Goal: Task Accomplishment & Management: Manage account settings

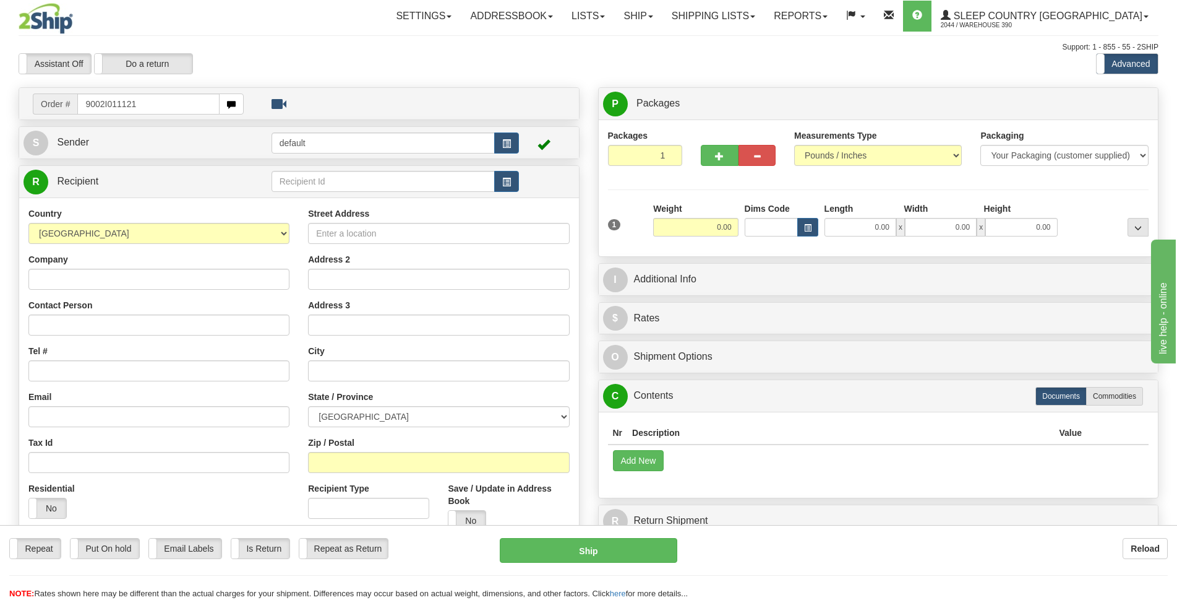
type input "9002I011121"
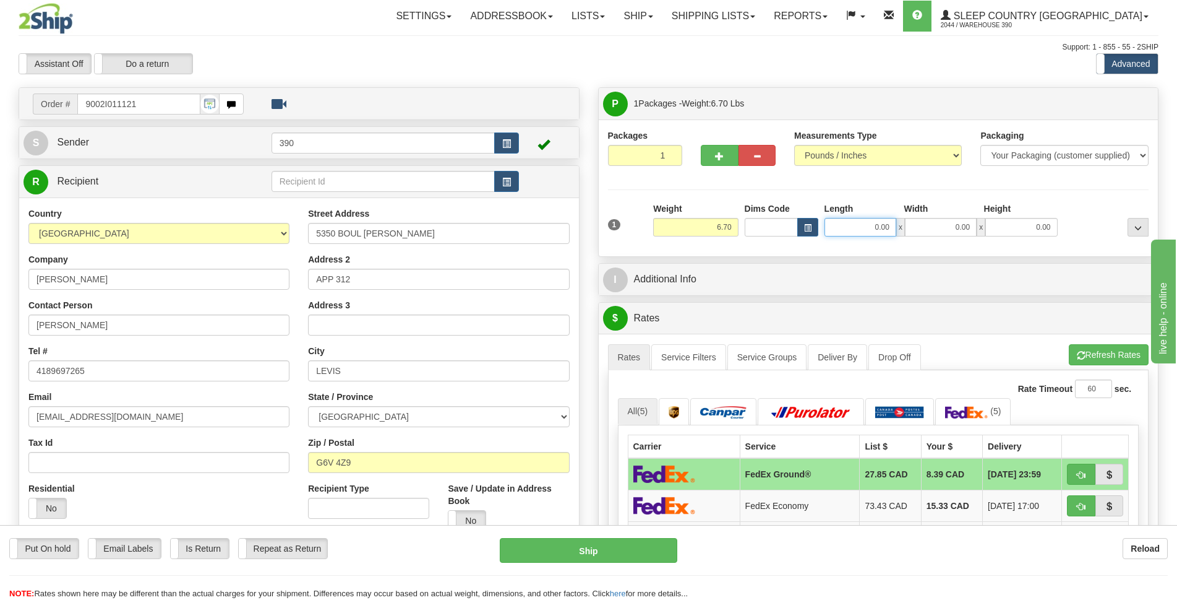
click at [883, 226] on input "0.00" at bounding box center [861, 227] width 72 height 19
type input "5.00"
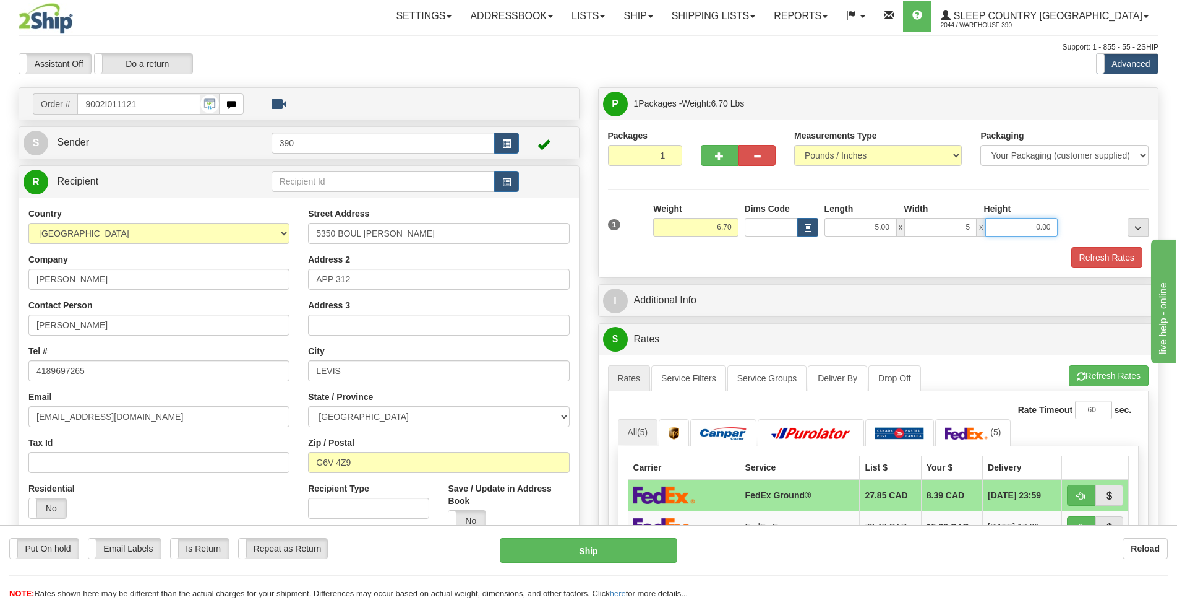
type input "5.00"
type input "14.00"
click at [1096, 254] on button "Refresh Rates" at bounding box center [1107, 257] width 71 height 21
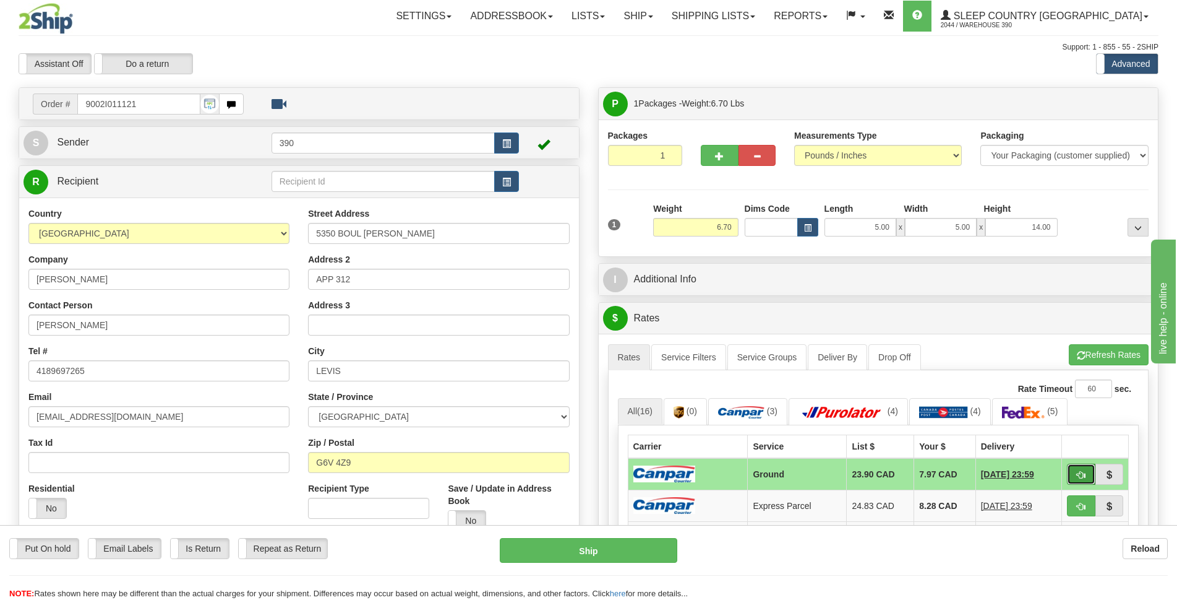
click at [1080, 475] on span "button" at bounding box center [1081, 475] width 9 height 8
type input "1"
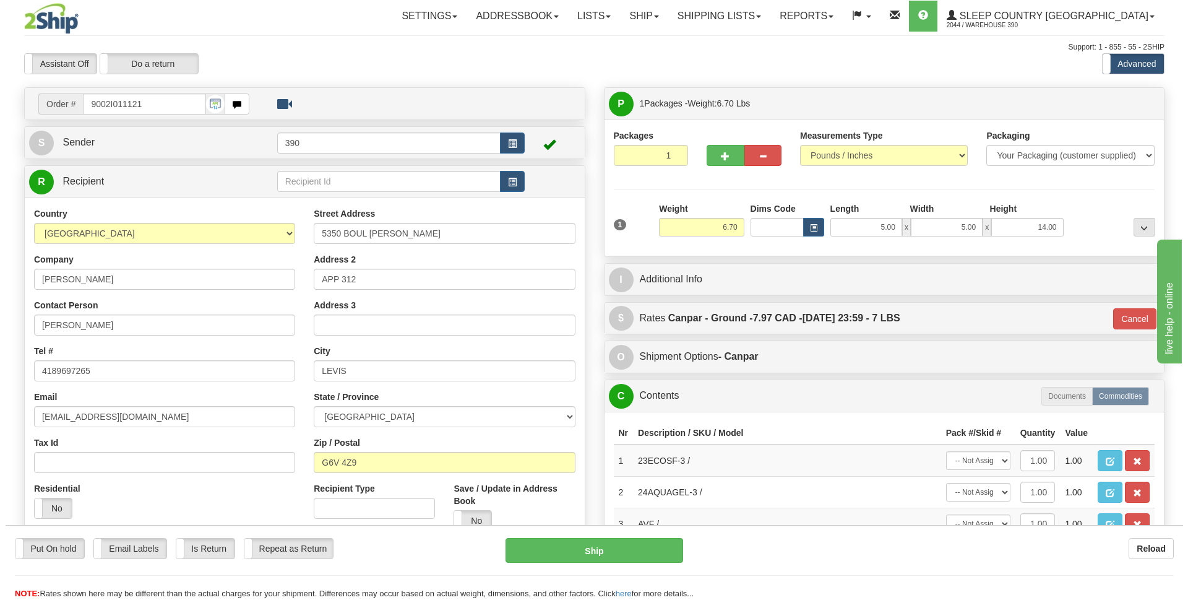
scroll to position [124, 0]
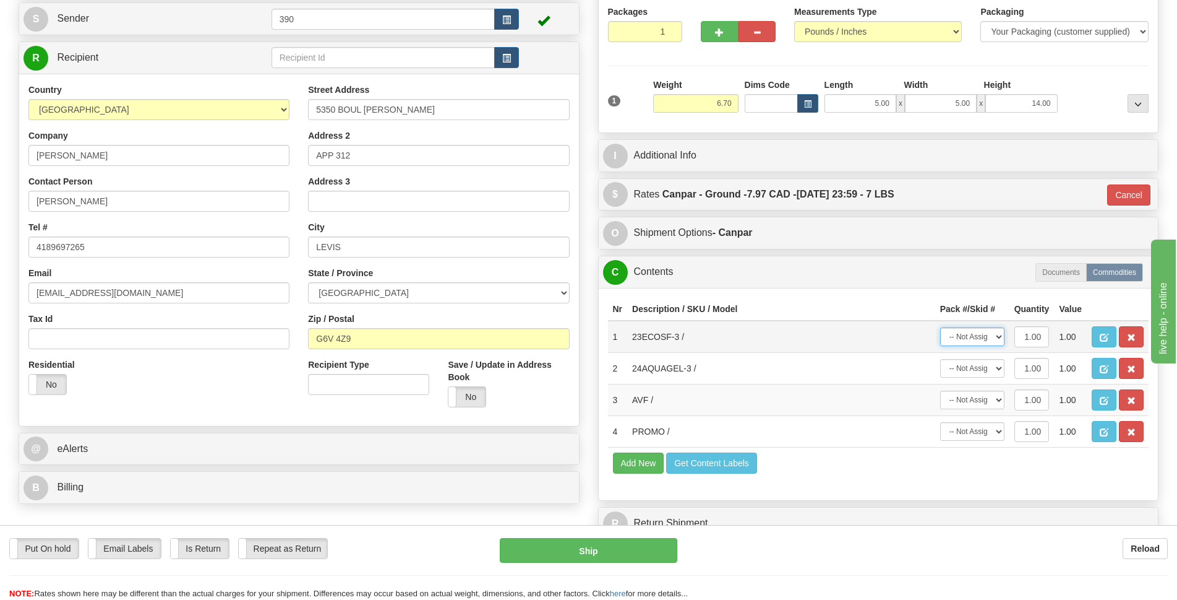
click at [1000, 337] on select "-- Not Assigned -- Package 1" at bounding box center [972, 336] width 64 height 19
click at [940, 327] on select "-- Not Assigned -- Package 1" at bounding box center [972, 336] width 64 height 19
click at [1000, 338] on select "-- Not Assigned -- Package 1" at bounding box center [972, 336] width 64 height 19
select select "0"
click at [940, 327] on select "-- Not Assigned -- Package 1" at bounding box center [972, 336] width 64 height 19
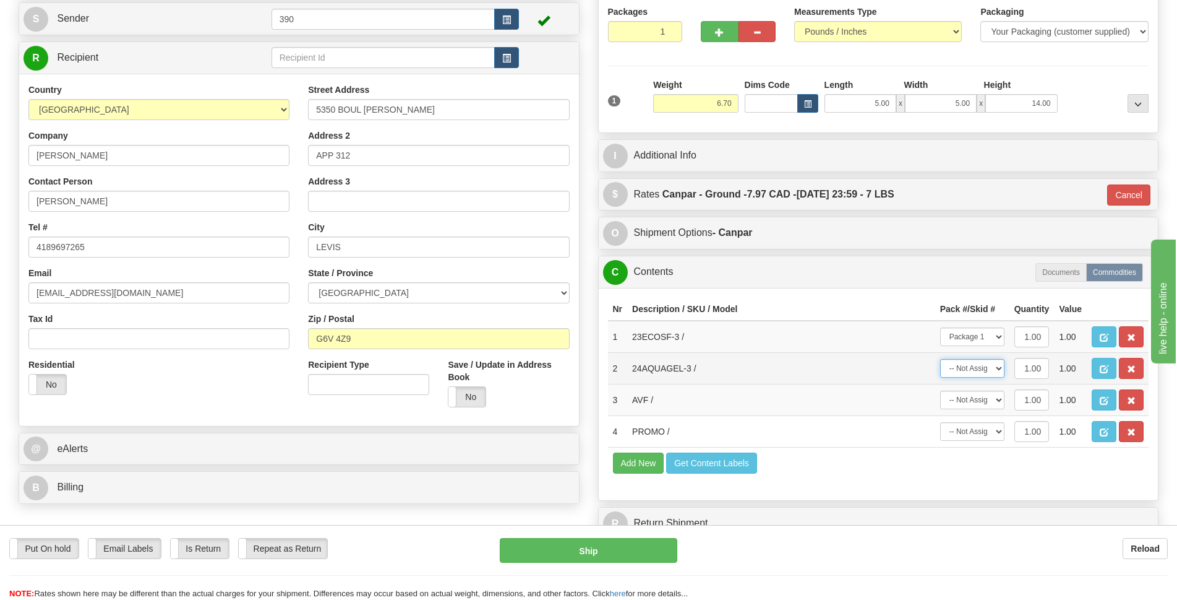
click at [997, 364] on select "-- Not Assigned -- Package 1" at bounding box center [972, 368] width 64 height 19
select select "0"
click at [940, 359] on select "-- Not Assigned -- Package 1" at bounding box center [972, 368] width 64 height 19
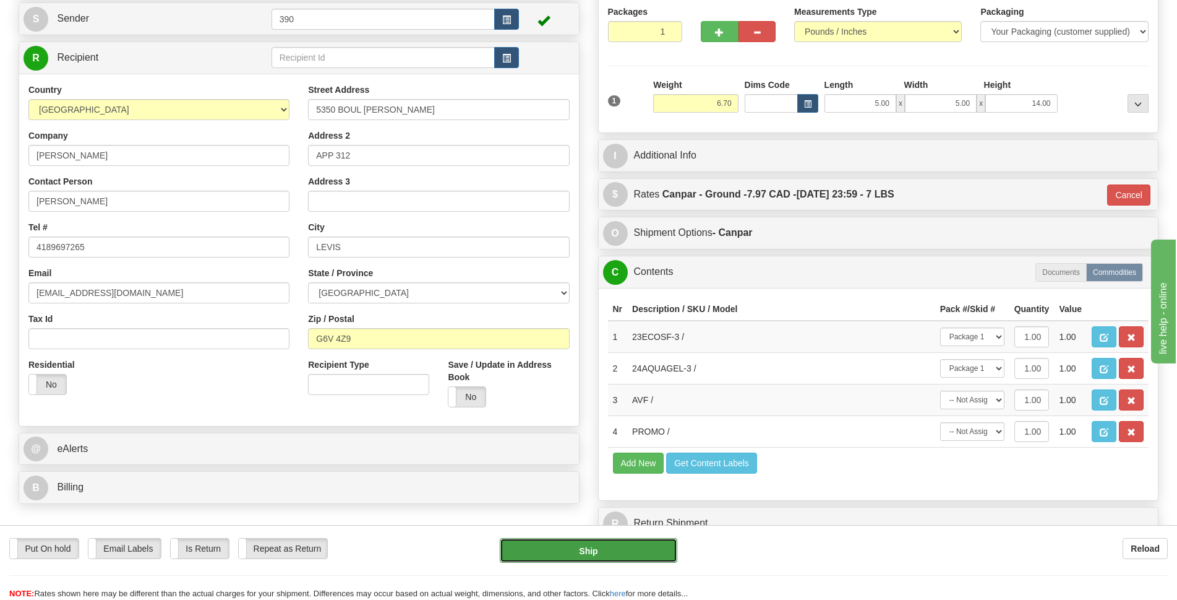
click at [642, 546] on button "Ship" at bounding box center [589, 550] width 178 height 25
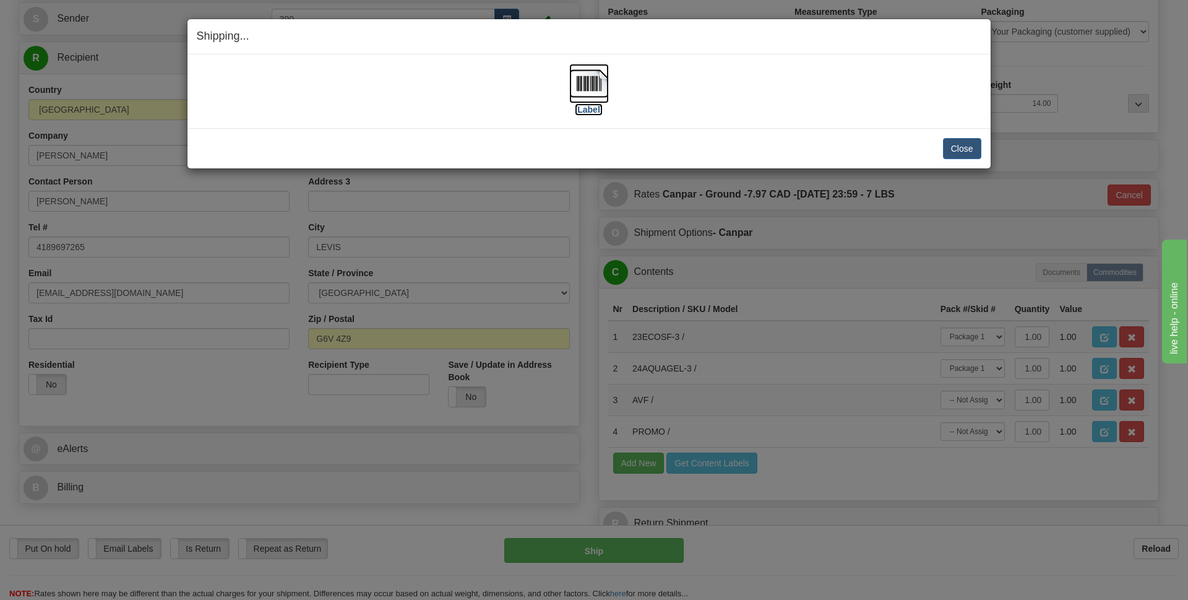
click at [601, 92] on img at bounding box center [589, 84] width 40 height 40
click at [973, 142] on button "Close" at bounding box center [962, 148] width 38 height 21
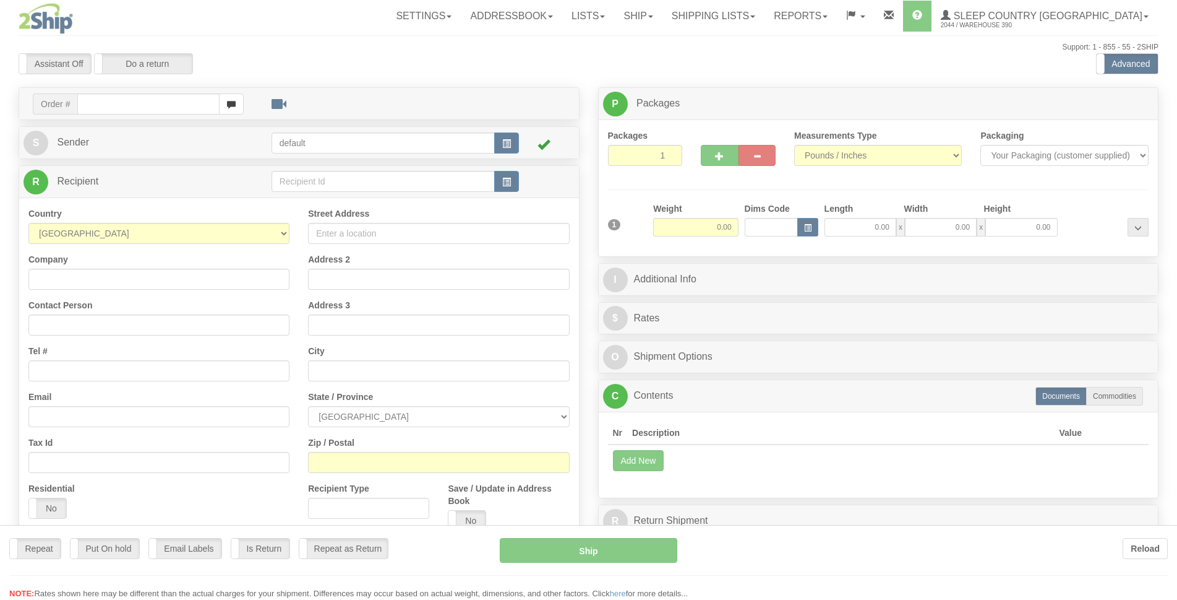
click at [75, 107] on div at bounding box center [588, 300] width 1177 height 600
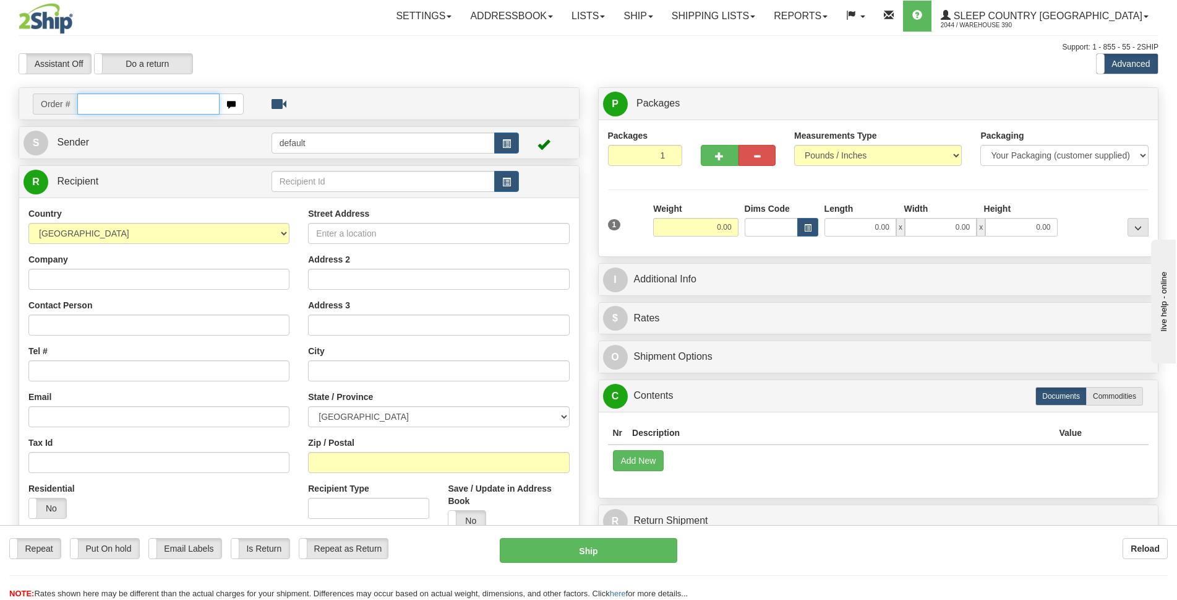
click at [86, 107] on input "text" at bounding box center [148, 103] width 142 height 21
type input "9000I009470"
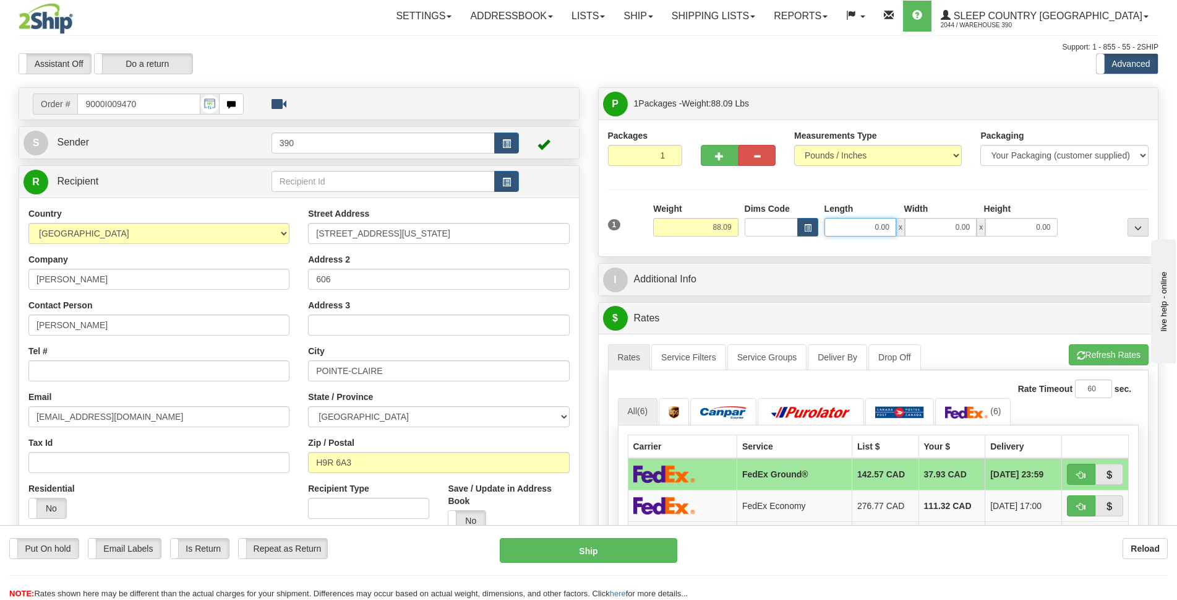
click at [874, 227] on input "0.00" at bounding box center [861, 227] width 72 height 19
type input "18.00"
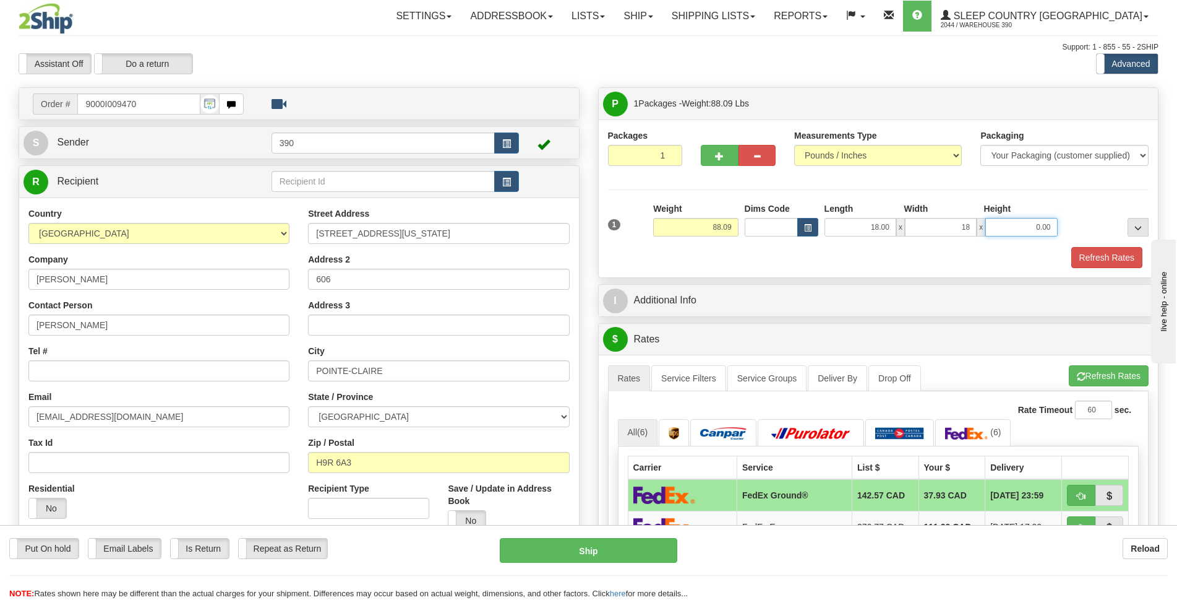
type input "18.00"
type input "40.00"
click at [1095, 374] on button "Refresh Rates" at bounding box center [1109, 375] width 80 height 21
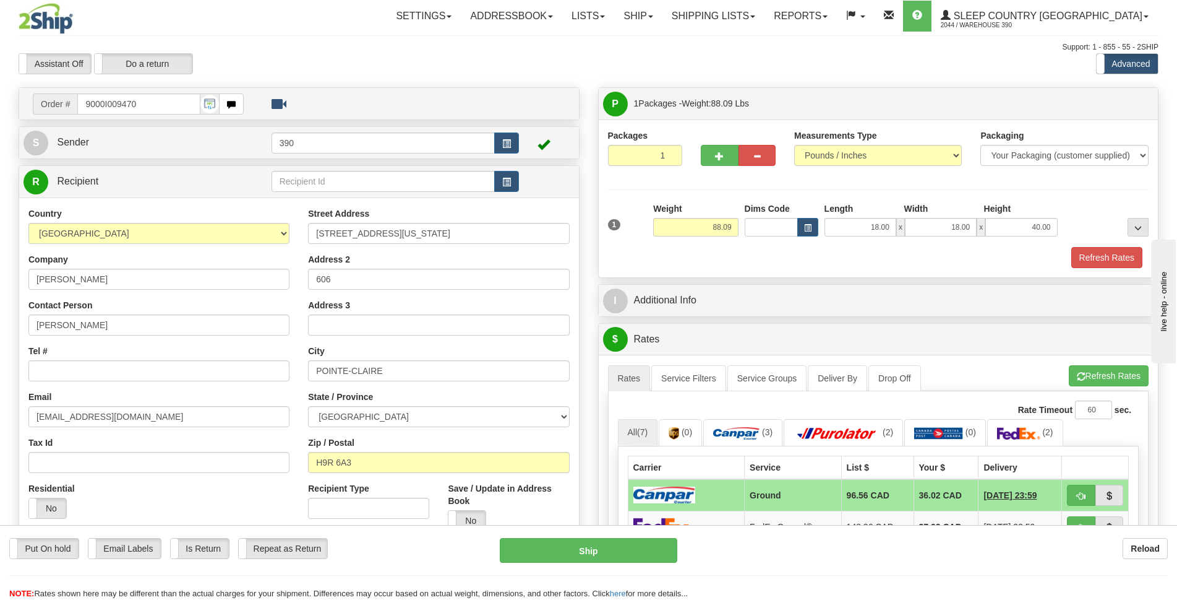
scroll to position [124, 0]
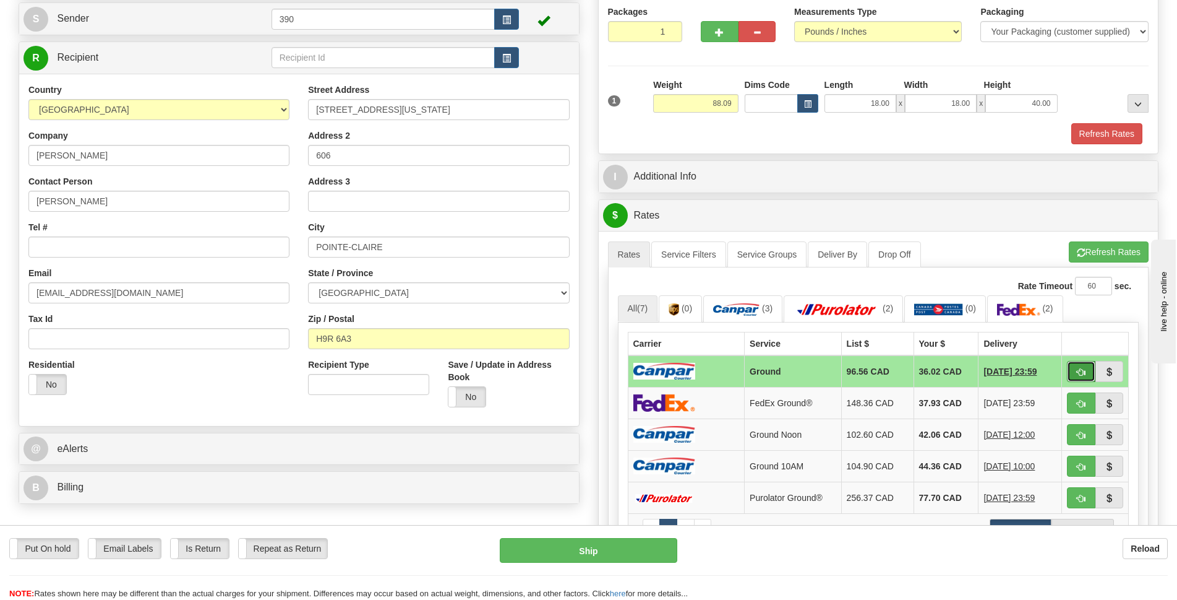
click at [1083, 374] on span "button" at bounding box center [1081, 372] width 9 height 8
type input "1"
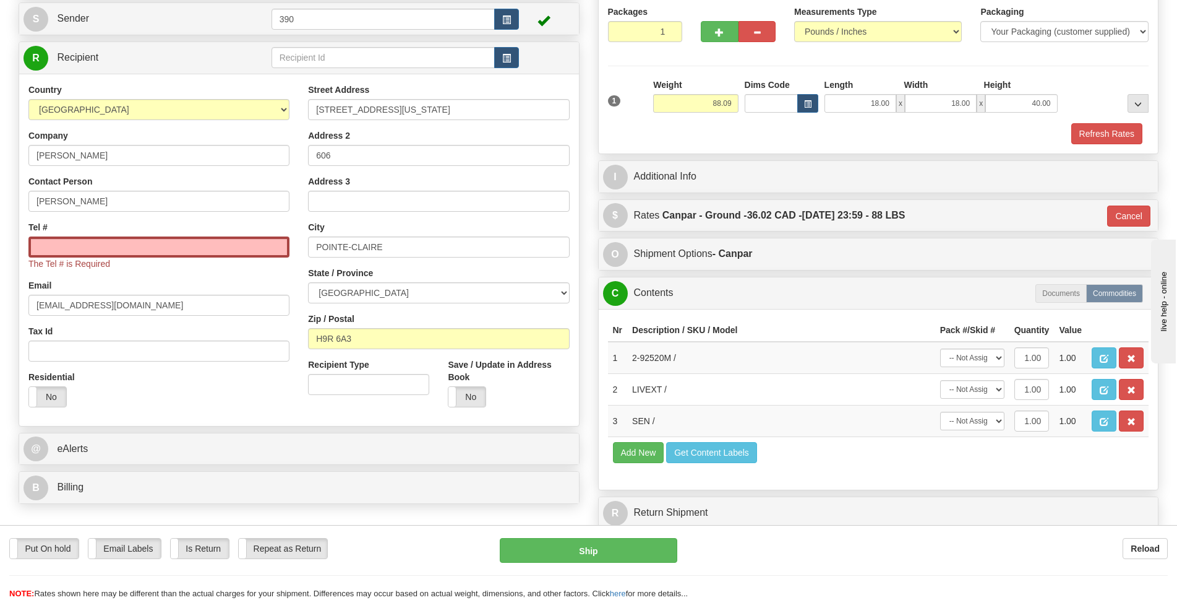
scroll to position [0, 0]
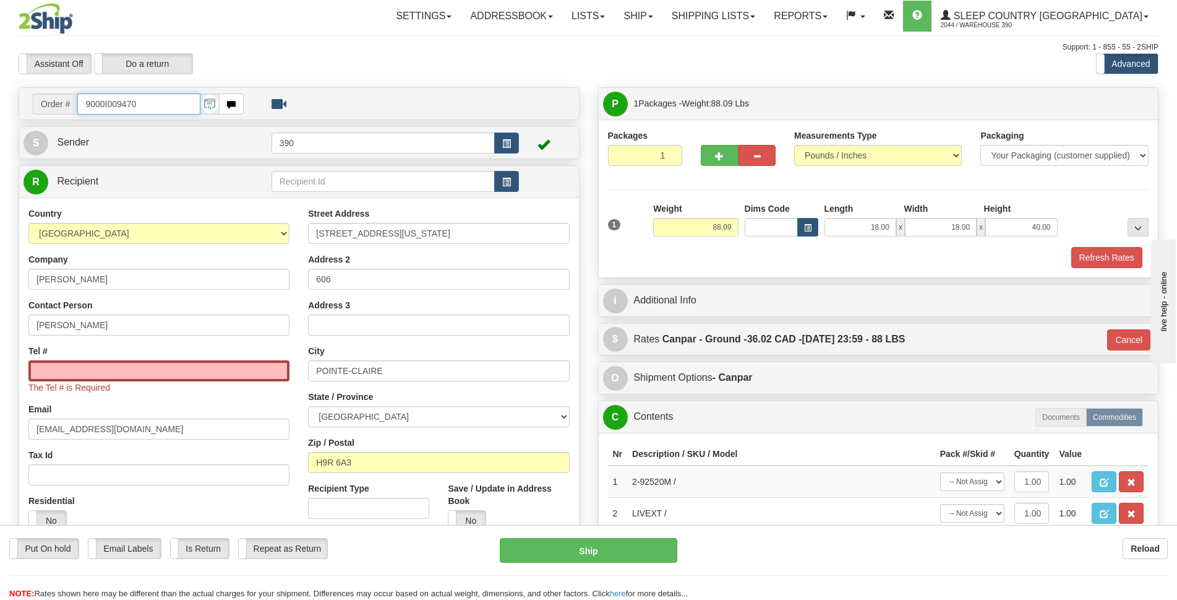
drag, startPoint x: 117, startPoint y: 104, endPoint x: 0, endPoint y: 103, distance: 116.9
click at [0, 103] on div "Toggle navigation Settings Shipping Preferences Fields Preferences New" at bounding box center [588, 361] width 1177 height 722
click at [80, 371] on input "Tel #" at bounding box center [158, 370] width 261 height 21
paste input "514 505-0896"
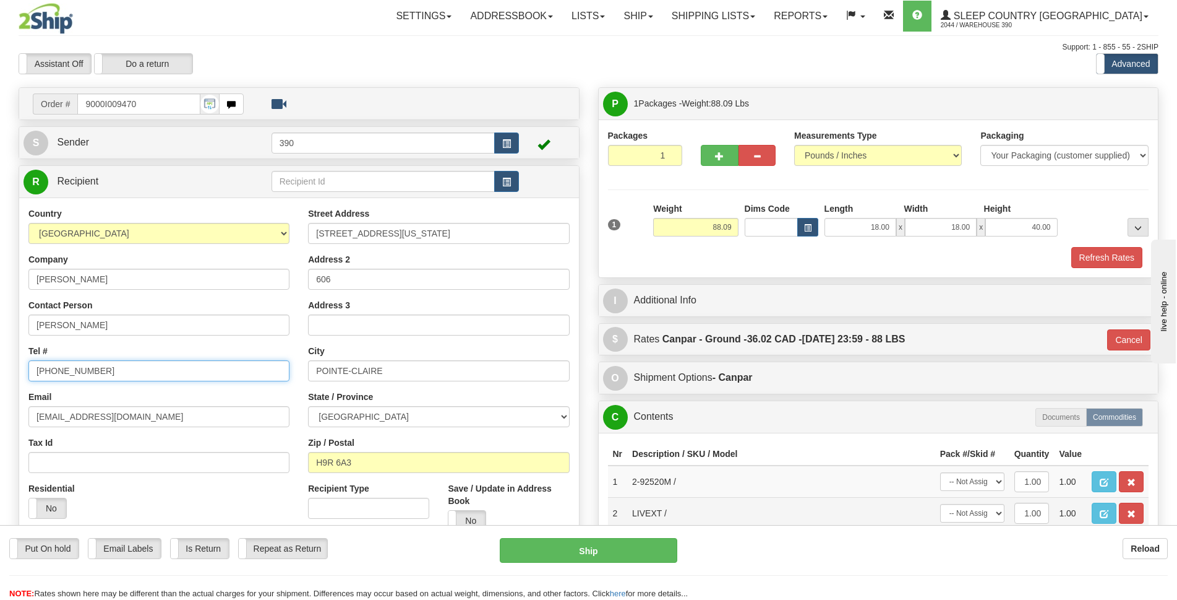
scroll to position [124, 0]
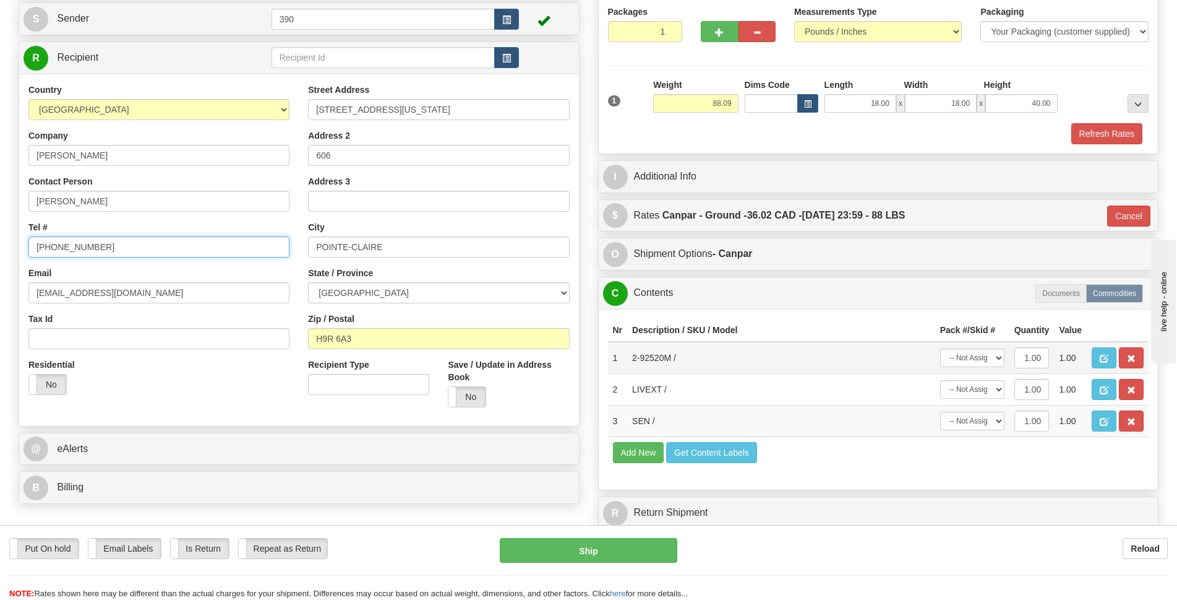
type input "514 505-0896"
click at [997, 356] on select "-- Not Assigned -- Package 1" at bounding box center [972, 357] width 64 height 19
select select "0"
click at [940, 348] on select "-- Not Assigned -- Package 1" at bounding box center [972, 357] width 64 height 19
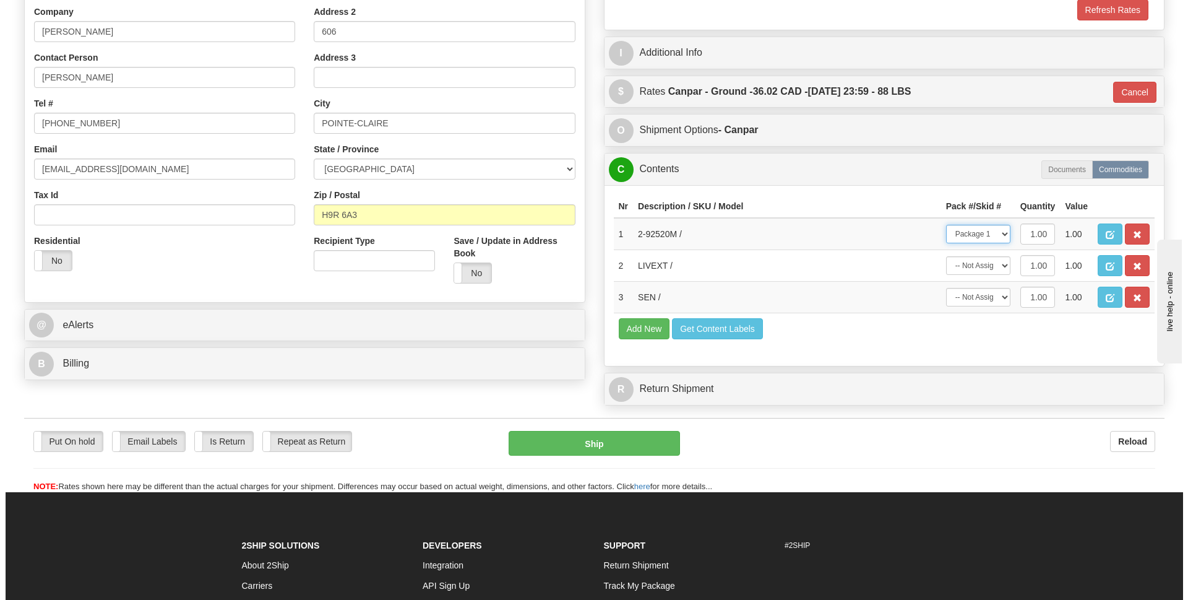
scroll to position [309, 0]
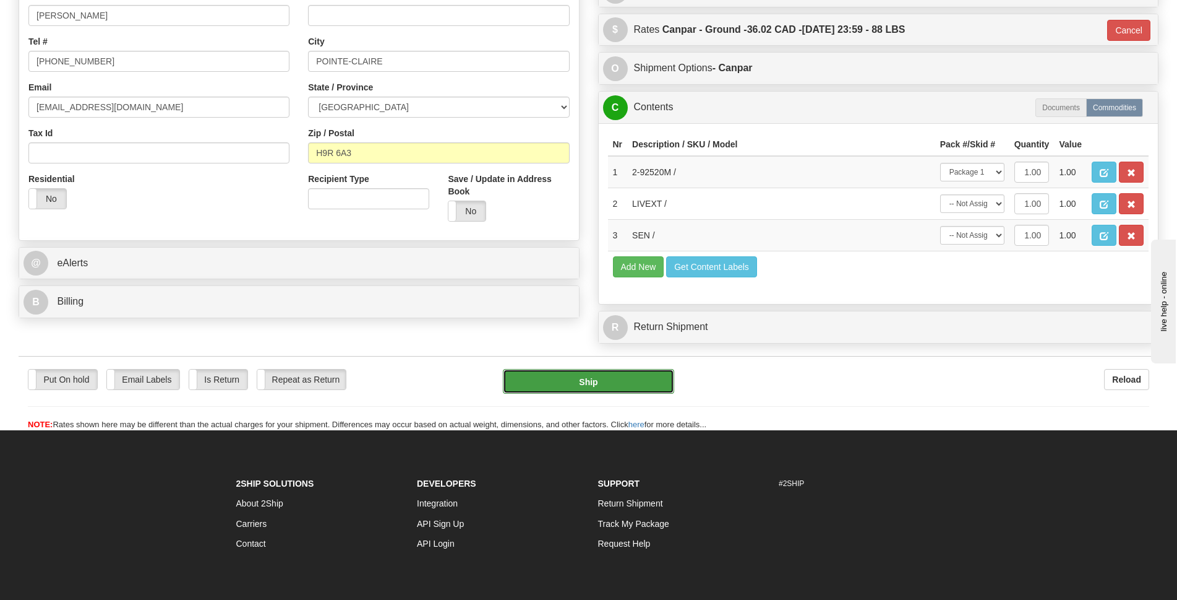
click at [603, 375] on button "Ship" at bounding box center [588, 381] width 171 height 25
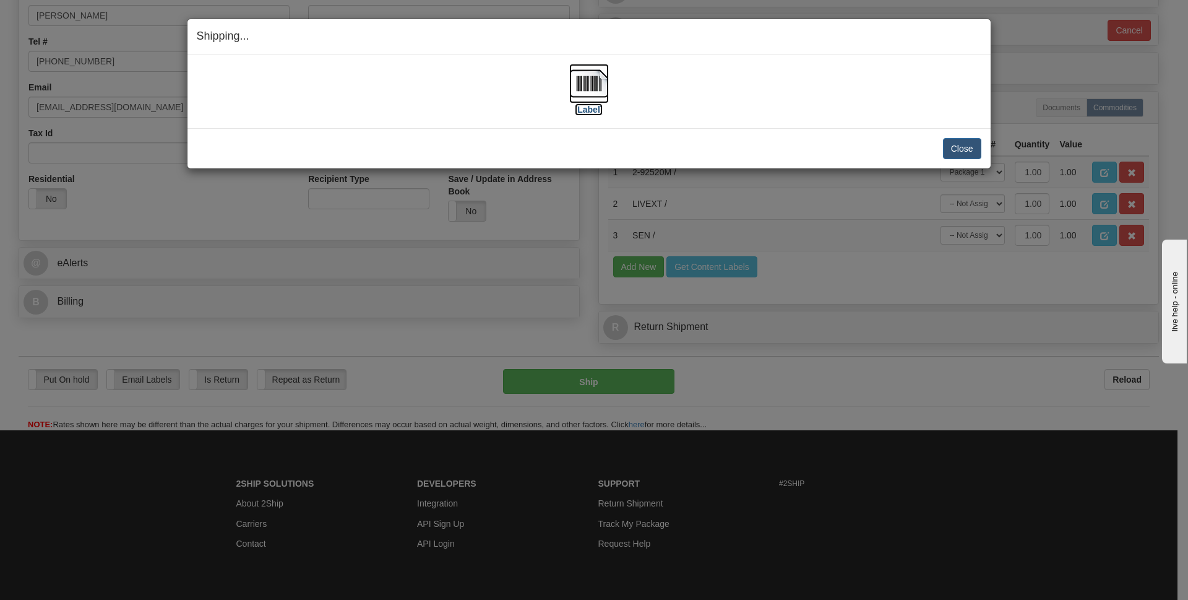
click at [587, 87] on img at bounding box center [589, 84] width 40 height 40
click at [960, 145] on button "Close" at bounding box center [962, 148] width 38 height 21
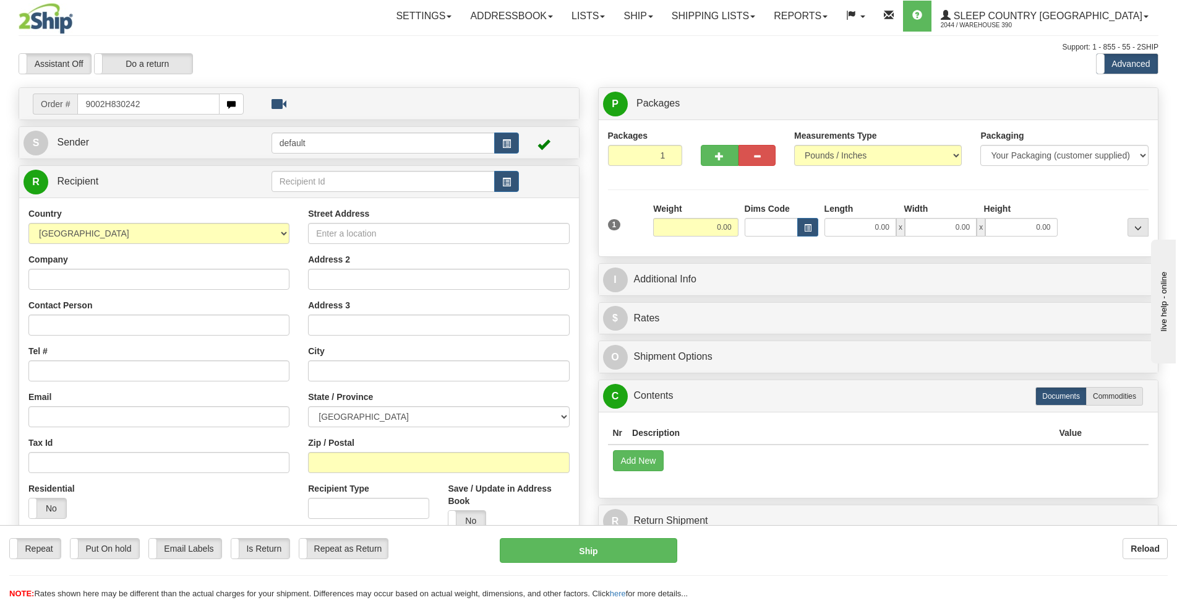
type input "9002H830242"
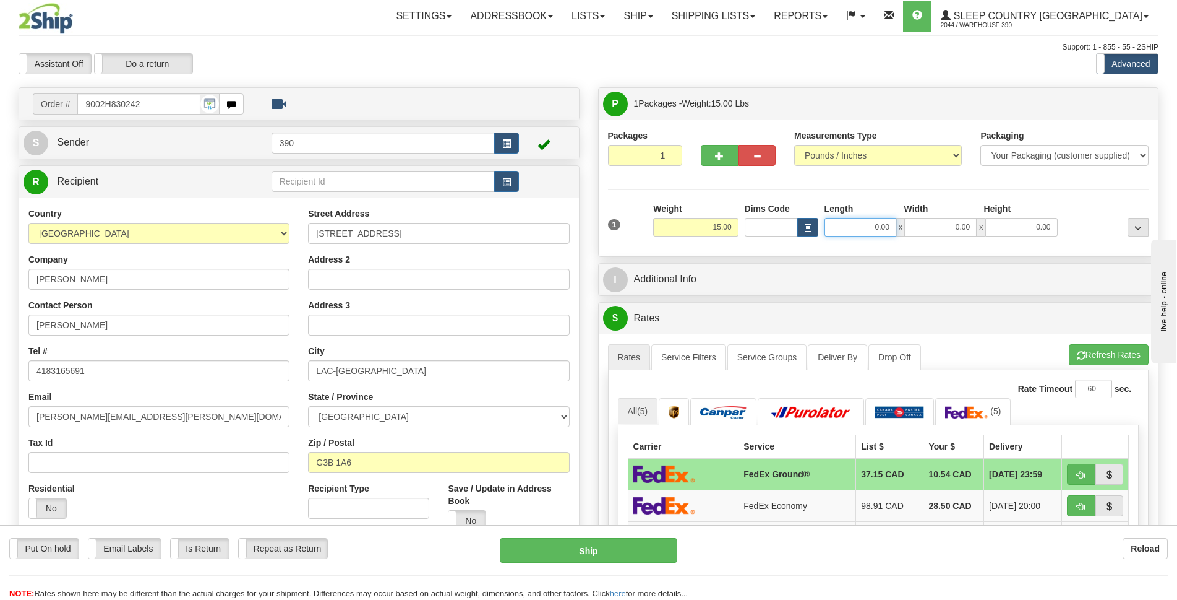
click at [875, 224] on input "0.00" at bounding box center [861, 227] width 72 height 19
type input "4.00"
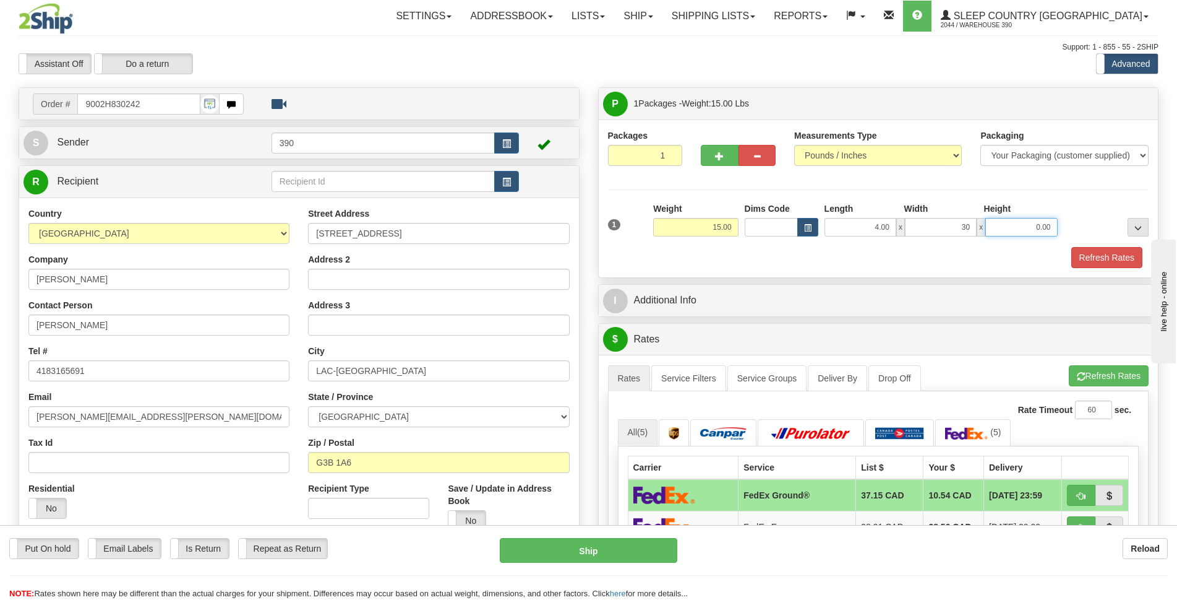
type input "30.00"
type input "15.00"
click at [1098, 256] on button "Refresh Rates" at bounding box center [1107, 257] width 71 height 21
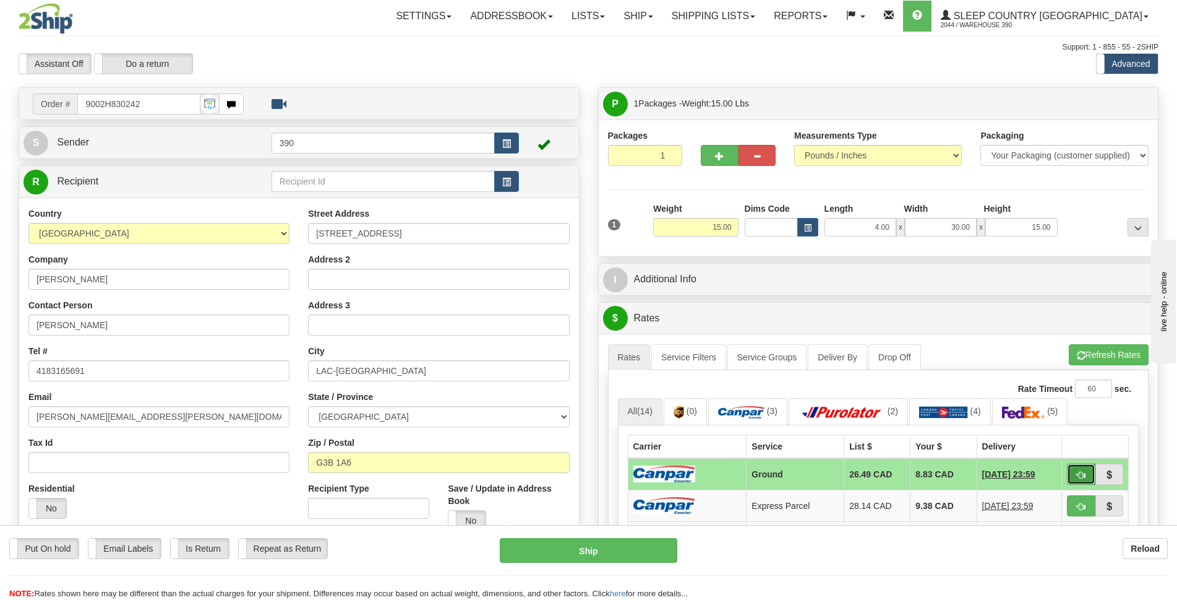
click at [1079, 472] on span "button" at bounding box center [1081, 475] width 9 height 8
type input "1"
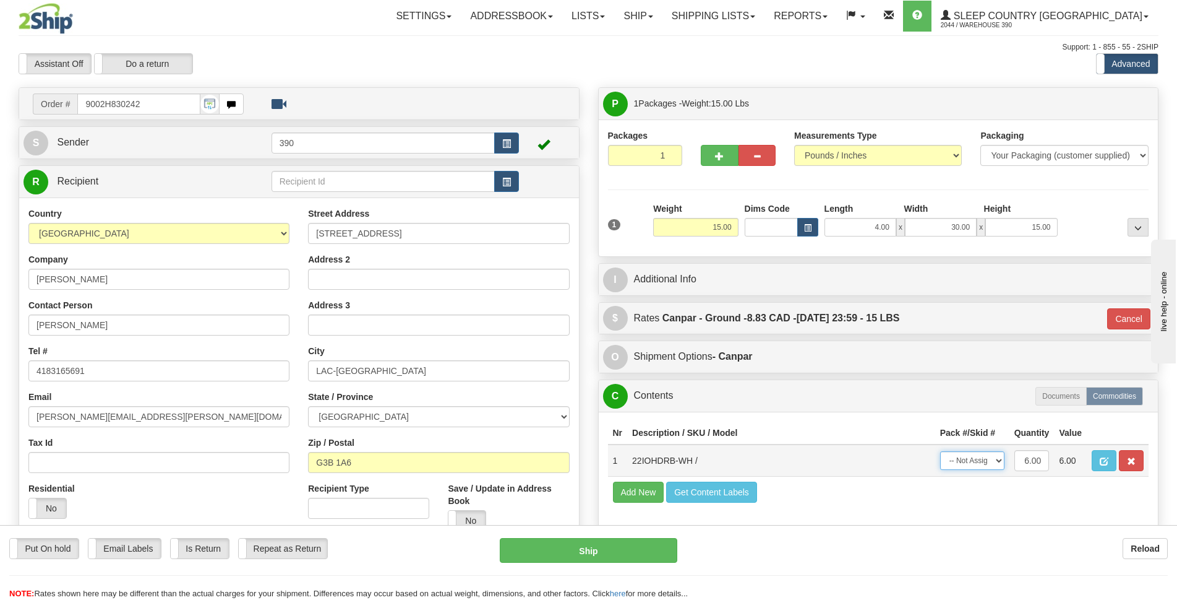
click at [1003, 465] on select "-- Not Assigned -- Package 1" at bounding box center [972, 460] width 64 height 19
select select "0"
click at [940, 451] on select "-- Not Assigned -- Package 1" at bounding box center [972, 460] width 64 height 19
click at [632, 554] on button "Ship" at bounding box center [589, 550] width 178 height 25
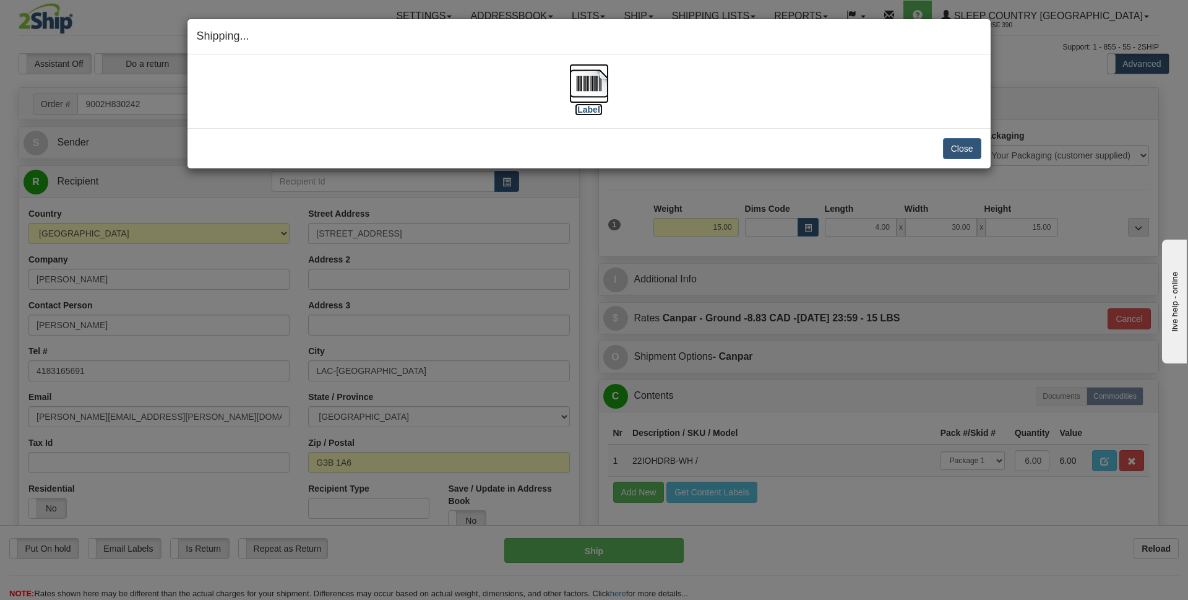
click at [593, 84] on img at bounding box center [589, 84] width 40 height 40
click at [955, 147] on button "Close" at bounding box center [962, 148] width 38 height 21
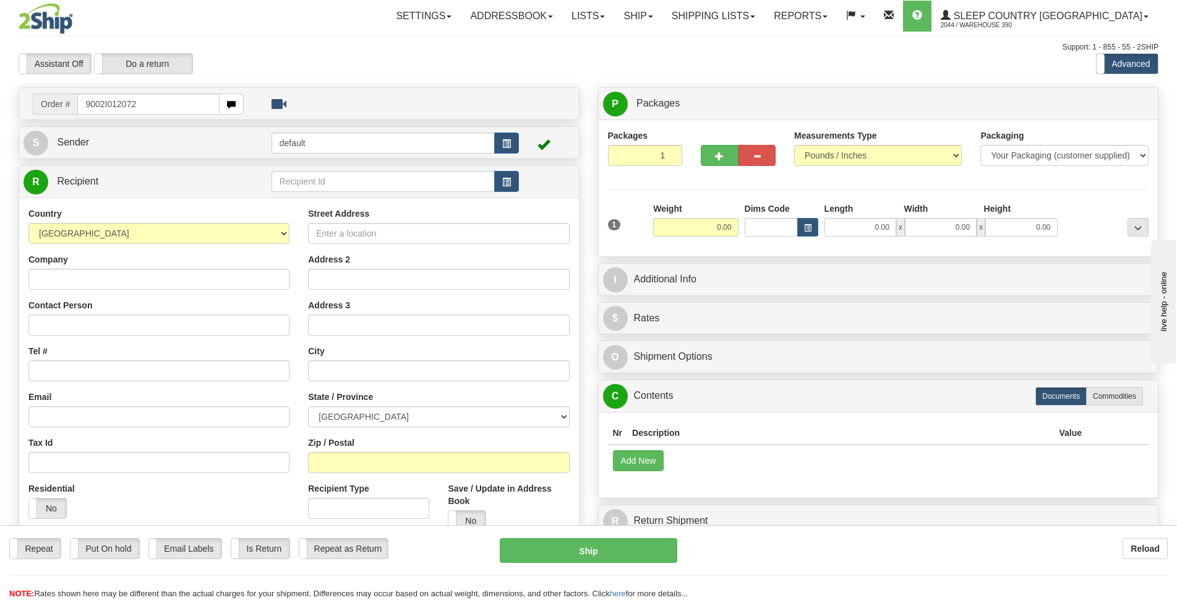
type input "9002I012072"
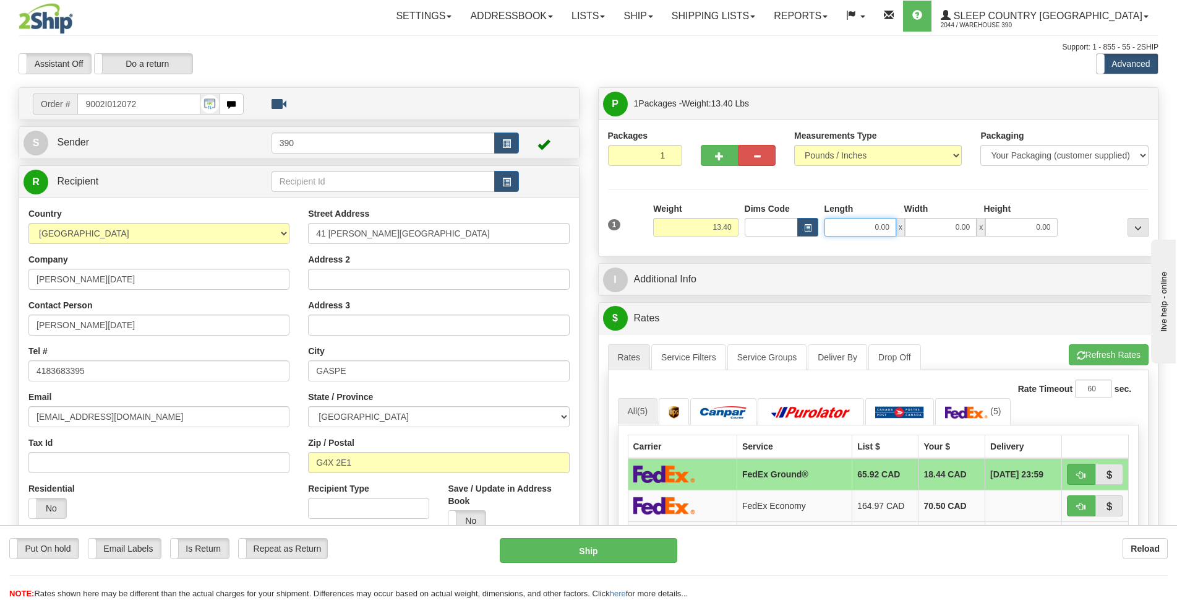
click at [869, 225] on input "0.00" at bounding box center [861, 227] width 72 height 19
type input "3.00"
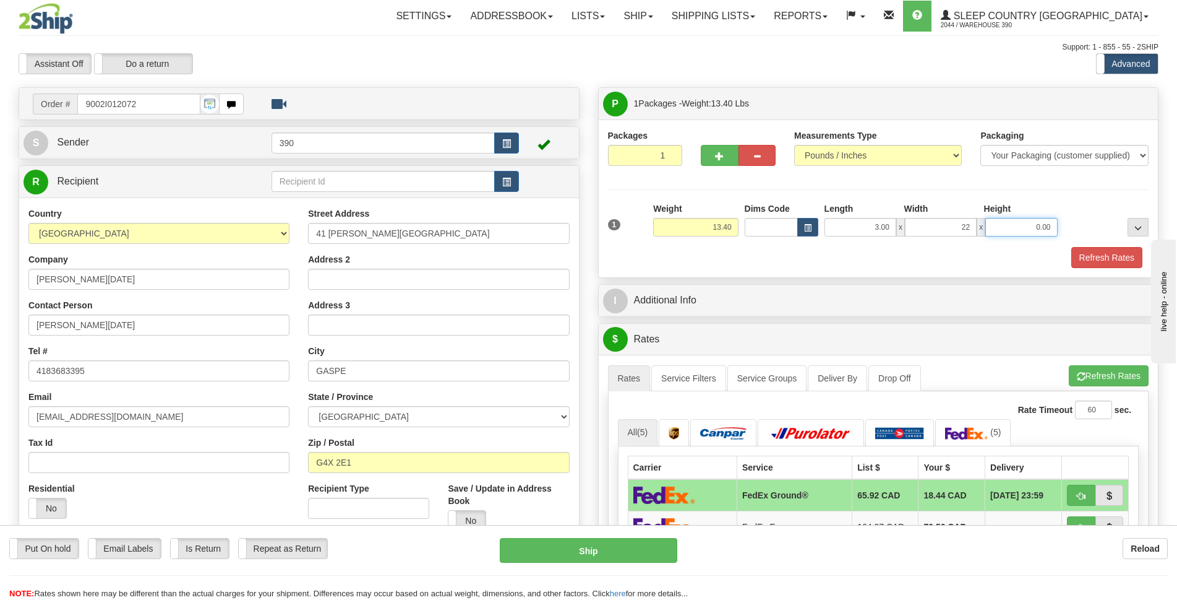
type input "22.00"
type input "17.00"
click at [1100, 259] on button "Refresh Rates" at bounding box center [1107, 257] width 71 height 21
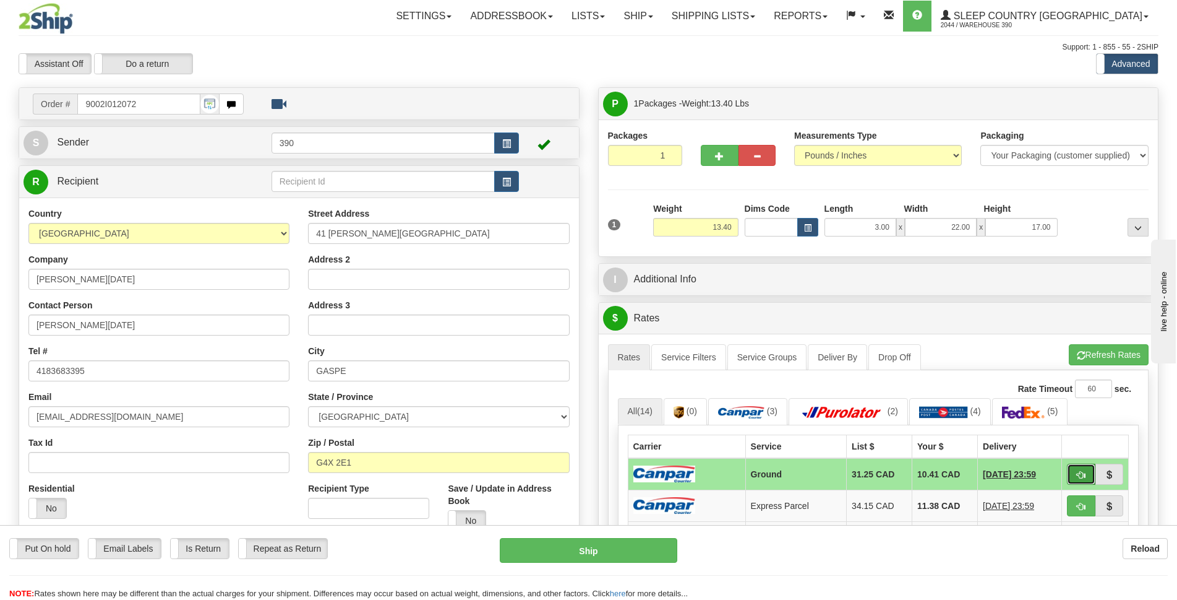
click at [1081, 473] on span "button" at bounding box center [1081, 475] width 9 height 8
type input "1"
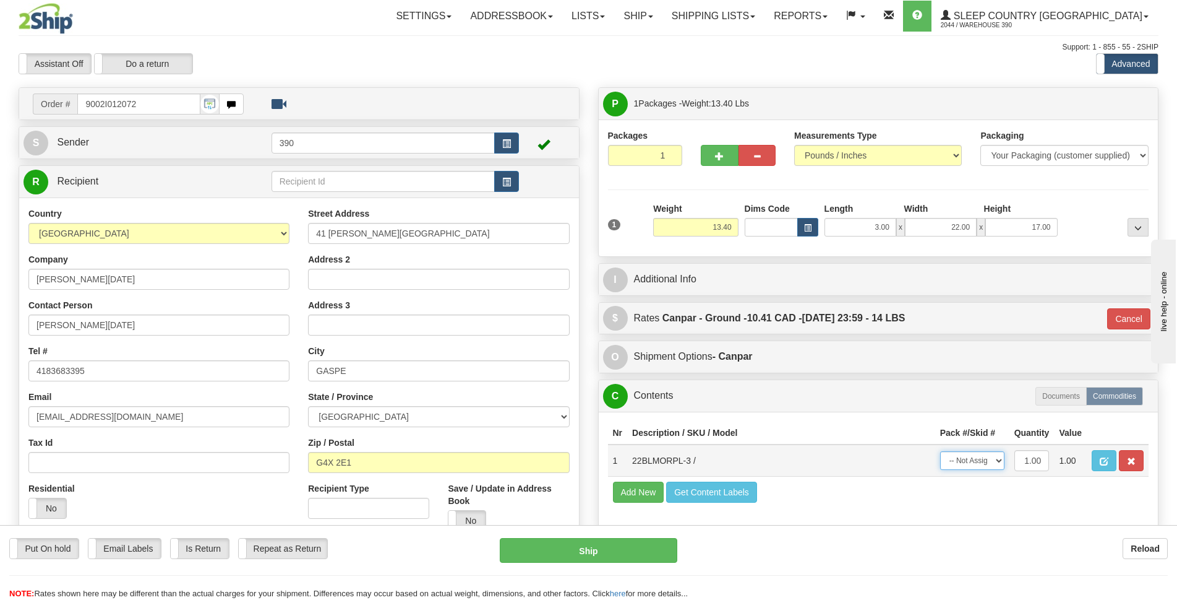
click at [999, 460] on select "-- Not Assigned -- Package 1" at bounding box center [972, 460] width 64 height 19
select select "0"
click at [940, 451] on select "-- Not Assigned -- Package 1" at bounding box center [972, 460] width 64 height 19
click at [644, 542] on button "Ship" at bounding box center [589, 550] width 178 height 25
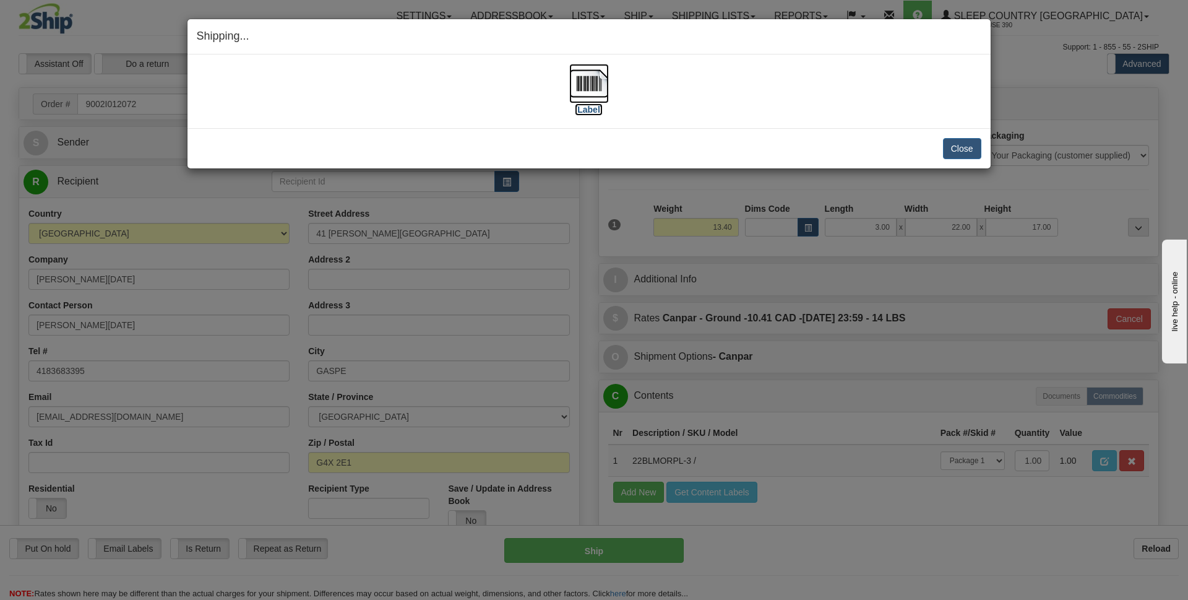
click at [599, 92] on img at bounding box center [589, 84] width 40 height 40
click at [964, 142] on button "Close" at bounding box center [962, 148] width 38 height 21
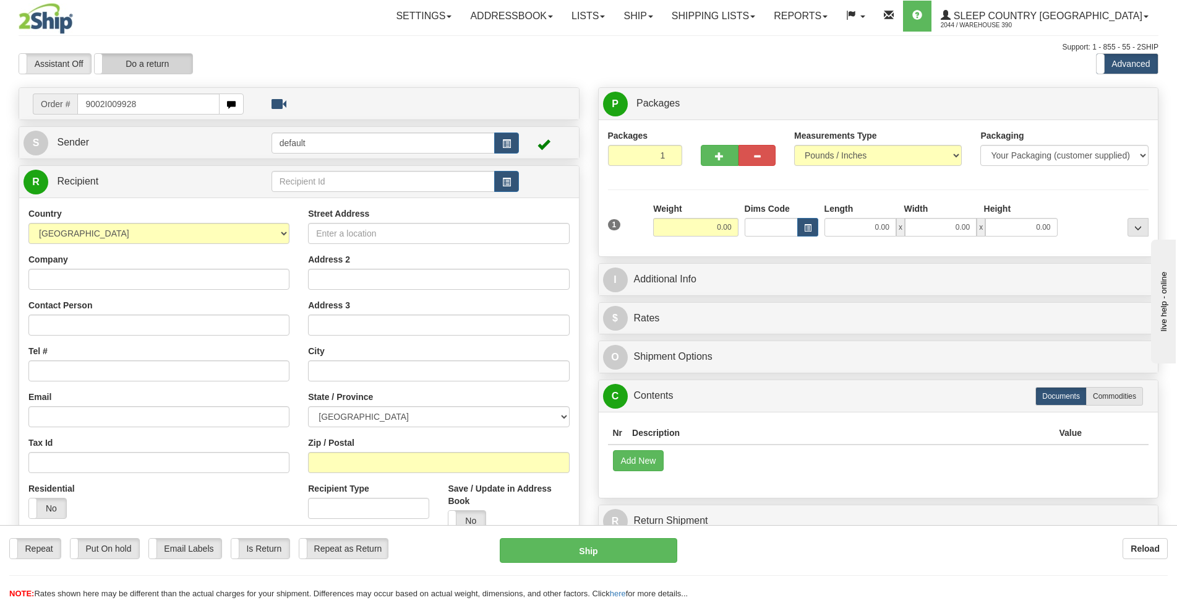
type input "9002I009928"
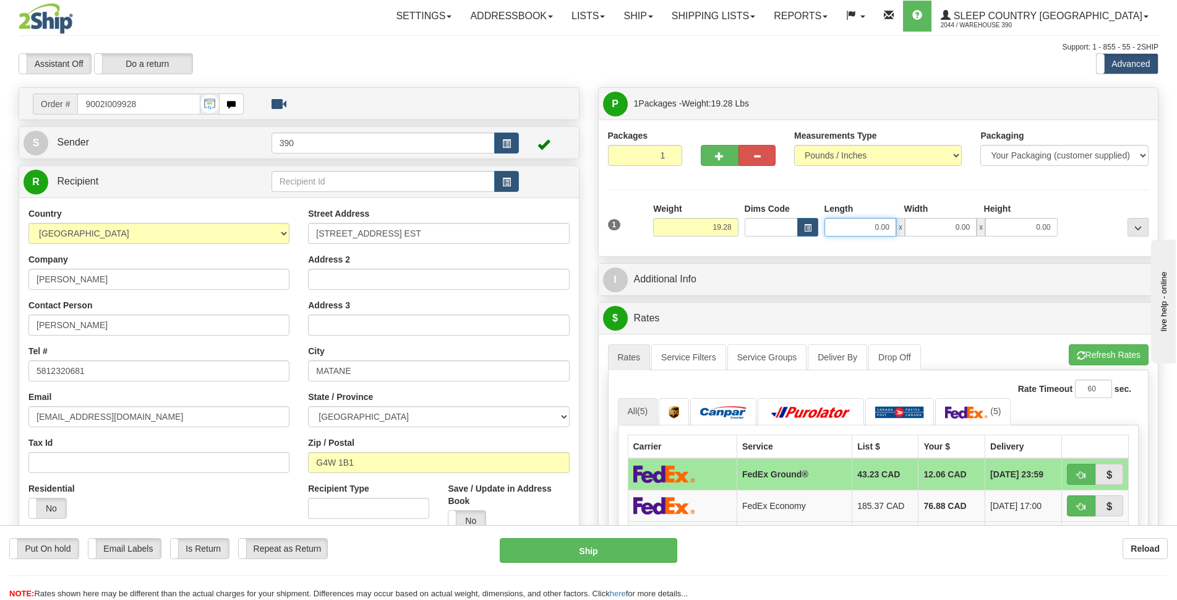
click at [880, 223] on input "0.00" at bounding box center [861, 227] width 72 height 19
type input "8.00"
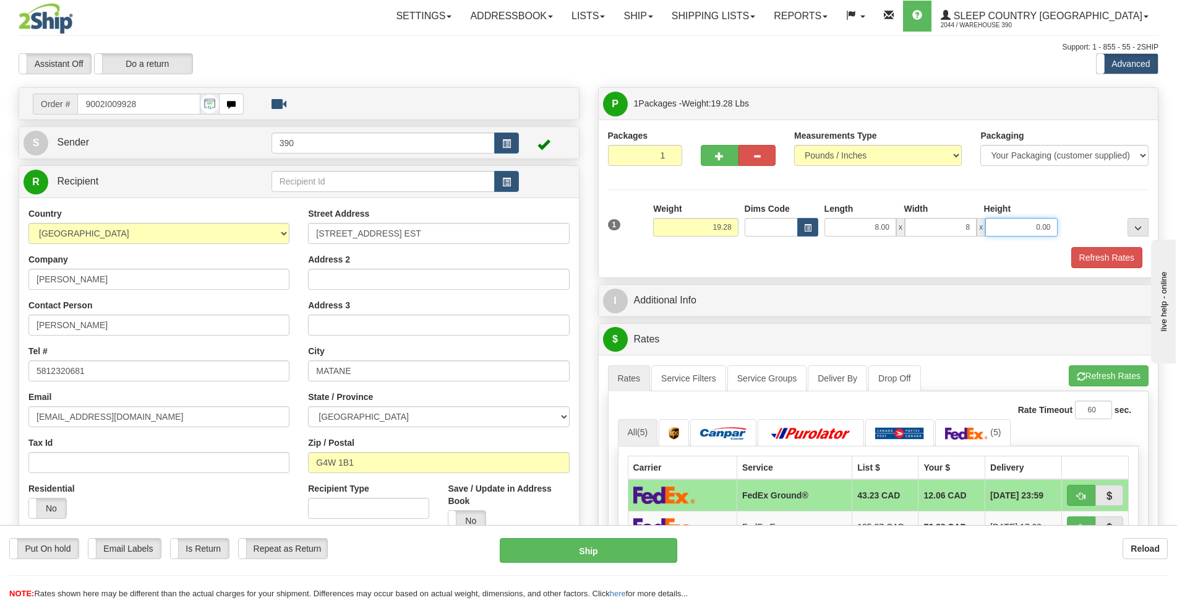
type input "8.00"
type input "10.00"
click at [1093, 260] on button "Refresh Rates" at bounding box center [1107, 257] width 71 height 21
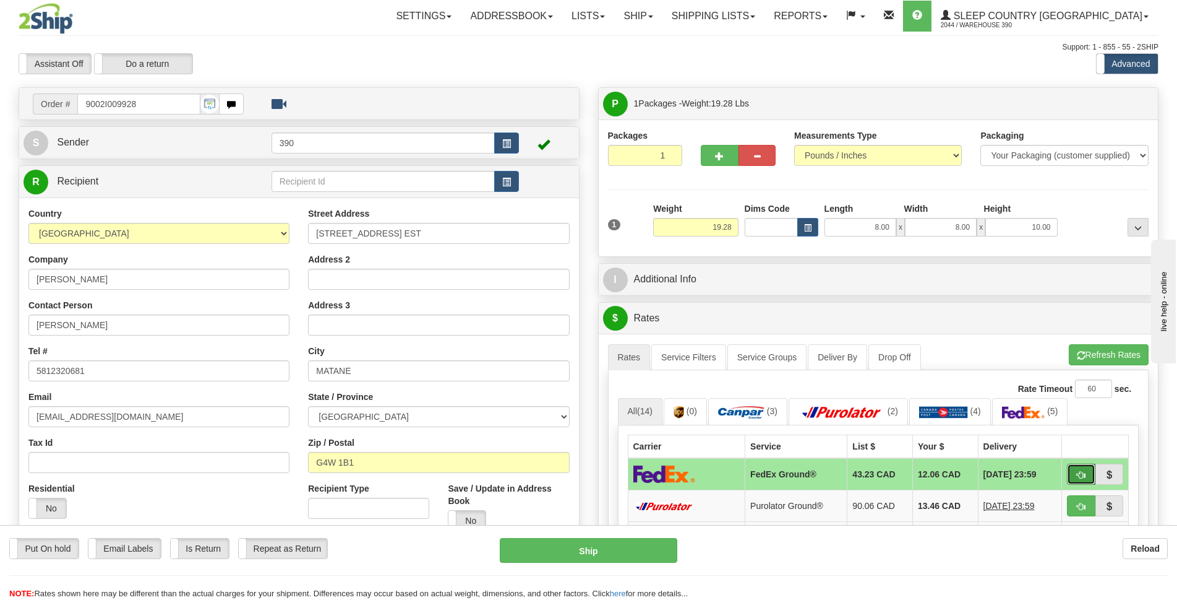
click at [1081, 472] on span "button" at bounding box center [1081, 475] width 9 height 8
type input "92"
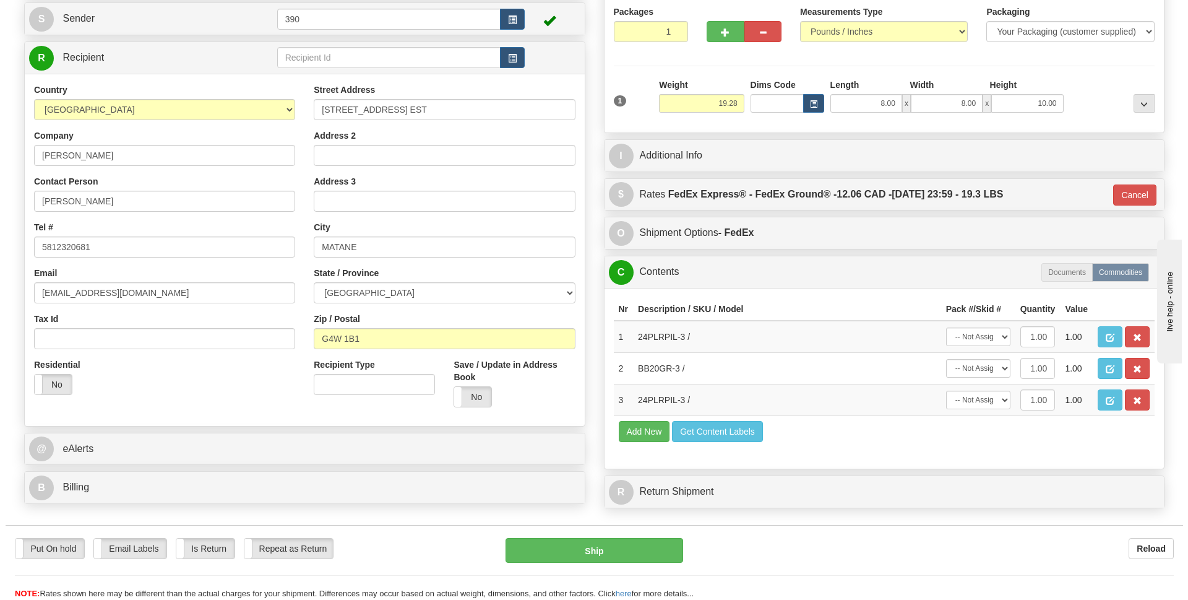
scroll to position [186, 0]
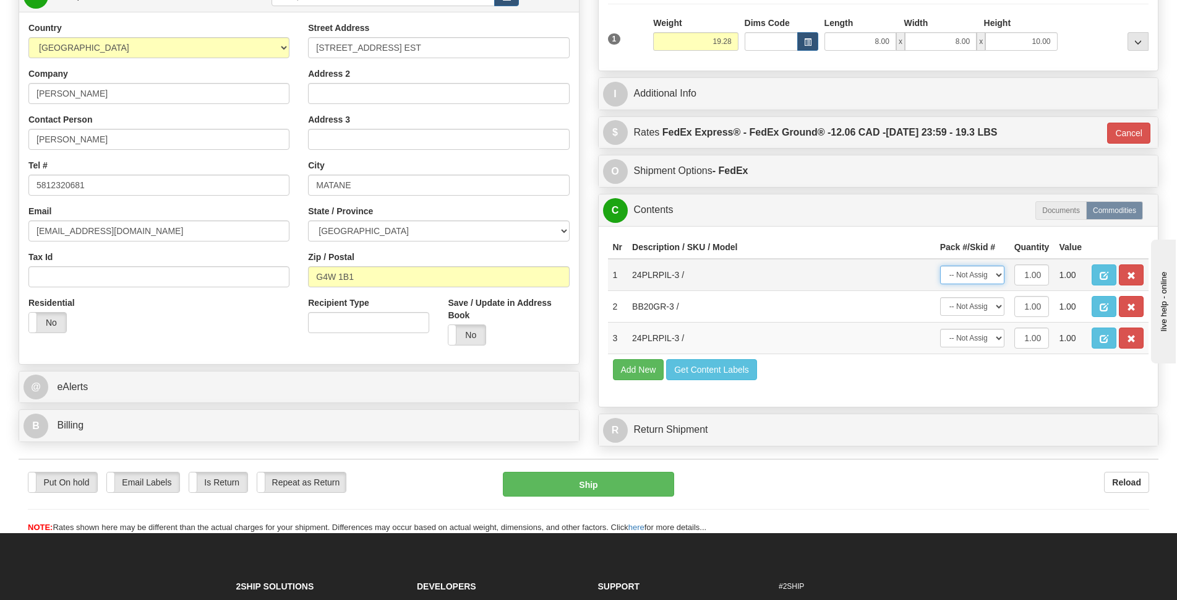
click at [999, 275] on select "-- Not Assigned -- Package 1" at bounding box center [972, 274] width 64 height 19
select select "0"
click at [940, 265] on select "-- Not Assigned -- Package 1" at bounding box center [972, 274] width 64 height 19
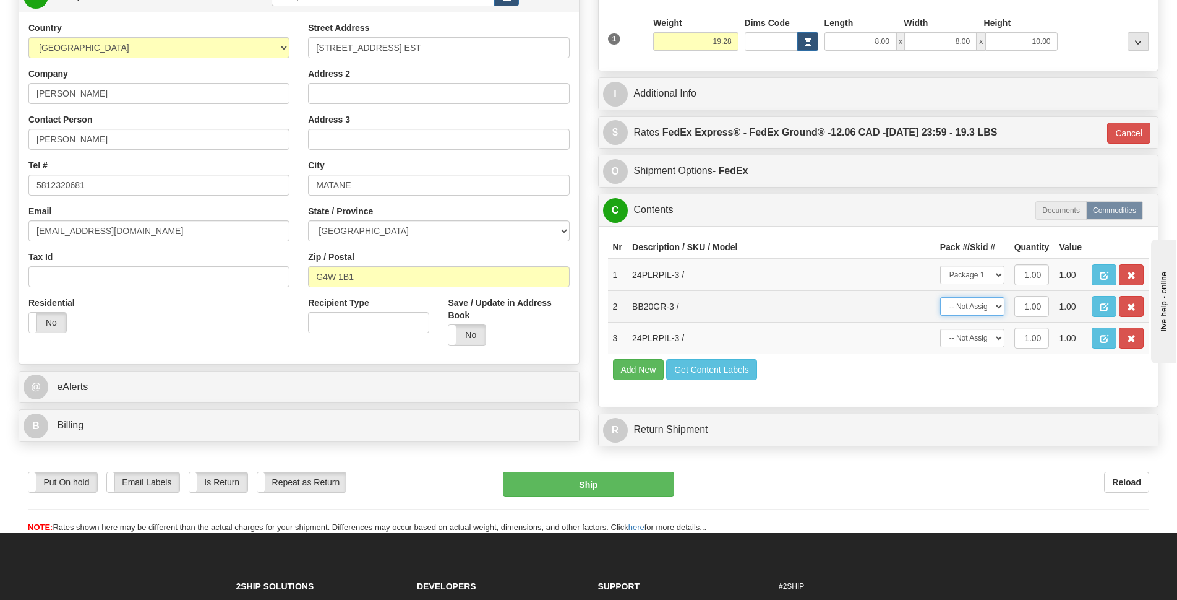
click at [974, 301] on select "-- Not Assigned -- Package 1" at bounding box center [972, 306] width 64 height 19
select select "0"
click at [940, 297] on select "-- Not Assigned -- Package 1" at bounding box center [972, 306] width 64 height 19
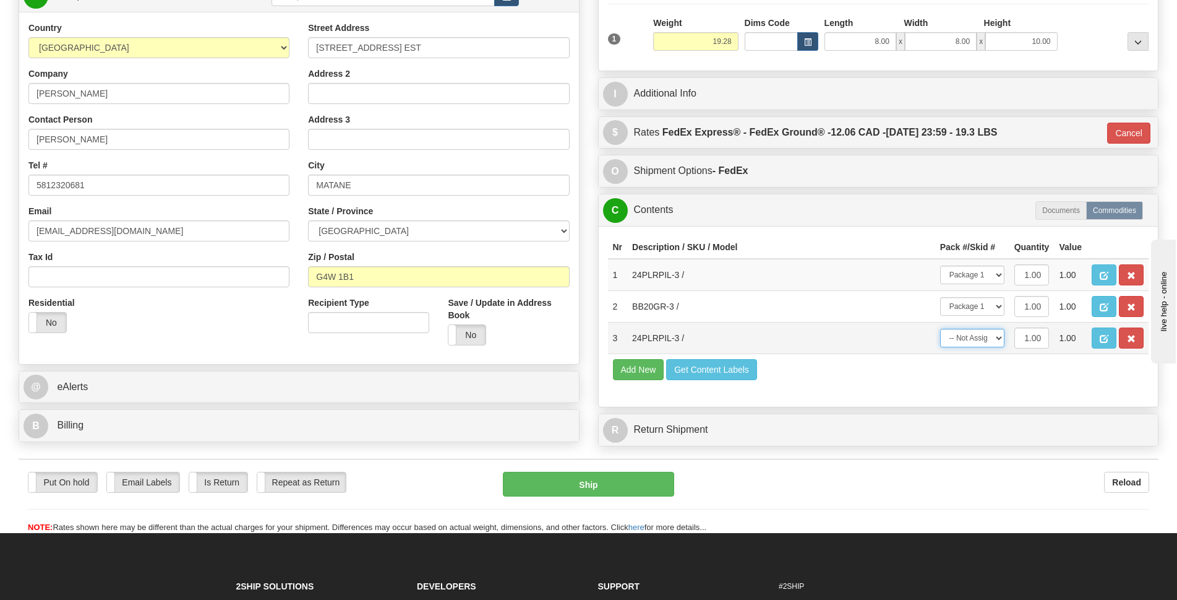
click at [975, 336] on select "-- Not Assigned -- Package 1" at bounding box center [972, 338] width 64 height 19
select select "0"
click at [940, 329] on select "-- Not Assigned -- Package 1" at bounding box center [972, 338] width 64 height 19
click at [622, 488] on button "Ship" at bounding box center [588, 483] width 171 height 25
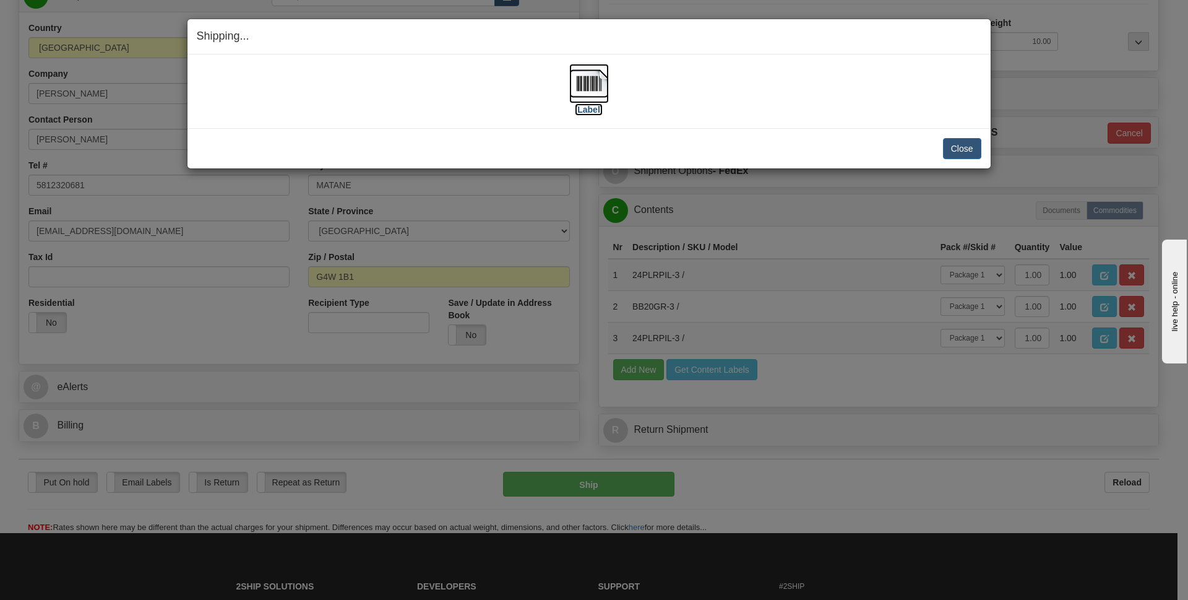
click at [591, 90] on img at bounding box center [589, 84] width 40 height 40
click at [972, 144] on button "Close" at bounding box center [962, 148] width 38 height 21
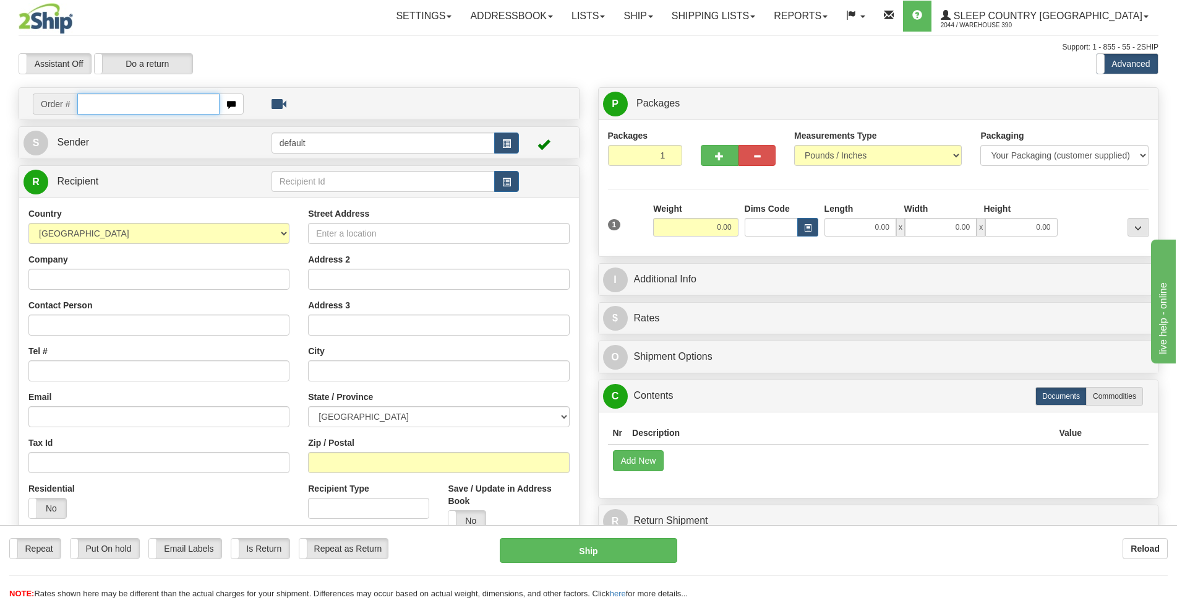
click at [137, 108] on input "text" at bounding box center [148, 103] width 142 height 21
type input "9002I010381"
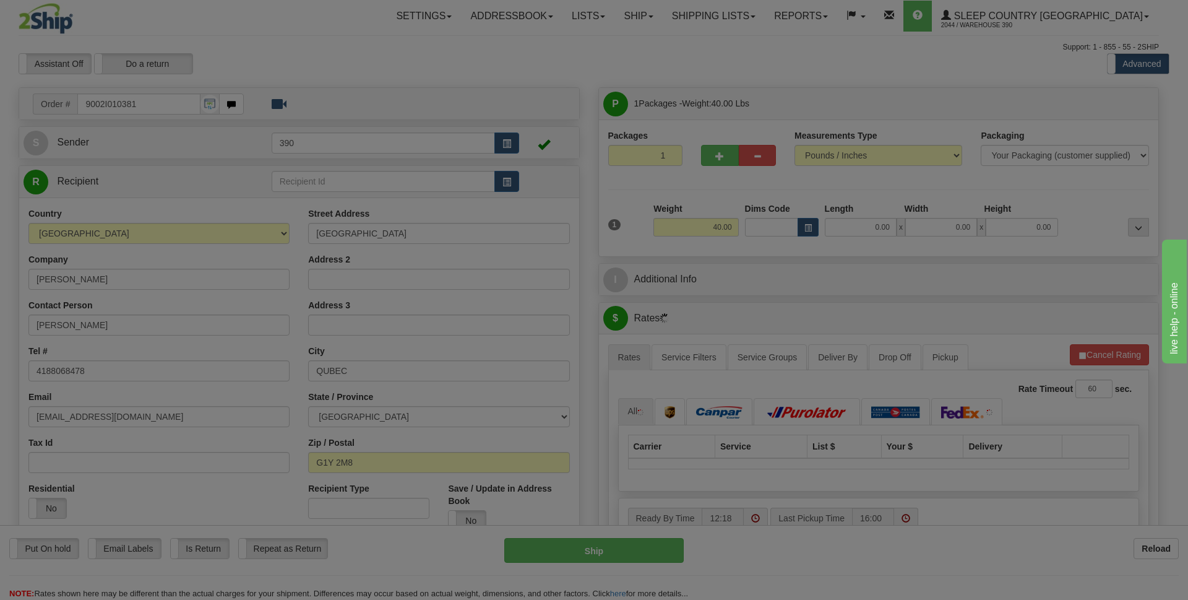
type input "[GEOGRAPHIC_DATA]"
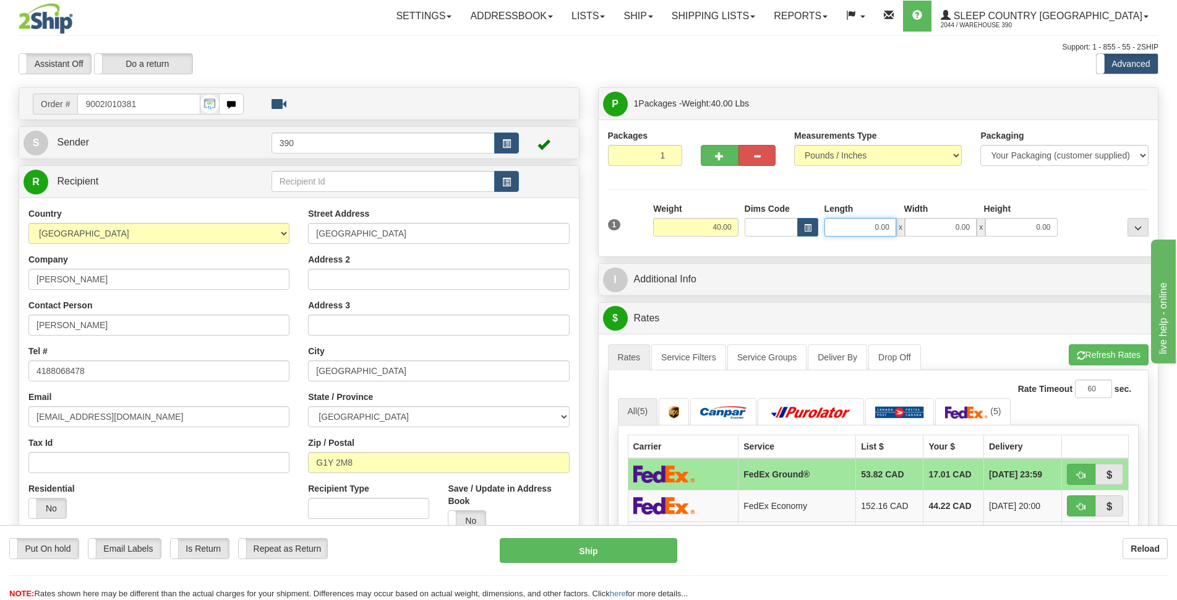
click at [872, 225] on input "0.00" at bounding box center [861, 227] width 72 height 19
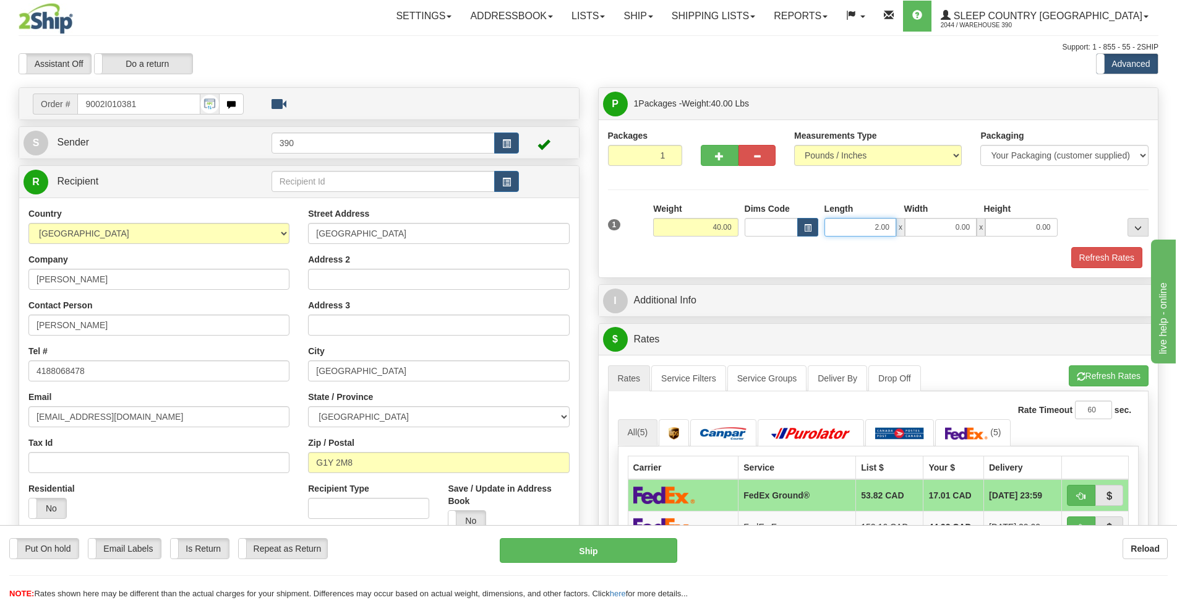
click at [890, 226] on input "2.00" at bounding box center [861, 227] width 72 height 19
type input "20.00"
type input "40.00"
click at [1112, 256] on button "Refresh Rates" at bounding box center [1107, 257] width 71 height 21
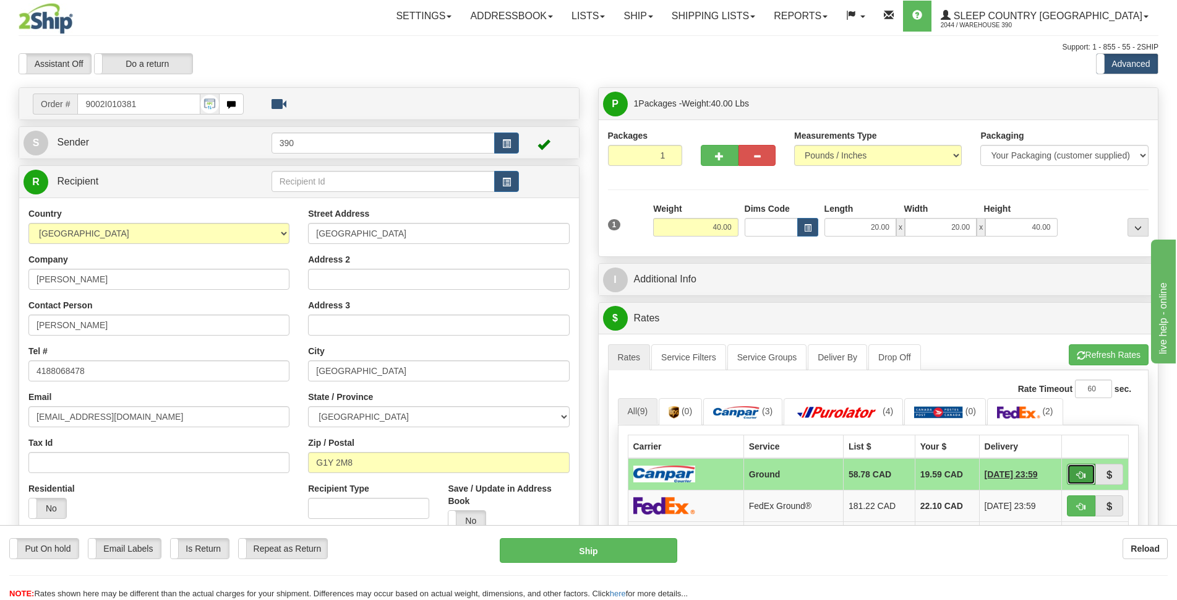
click at [1082, 471] on span "button" at bounding box center [1081, 475] width 9 height 8
type input "1"
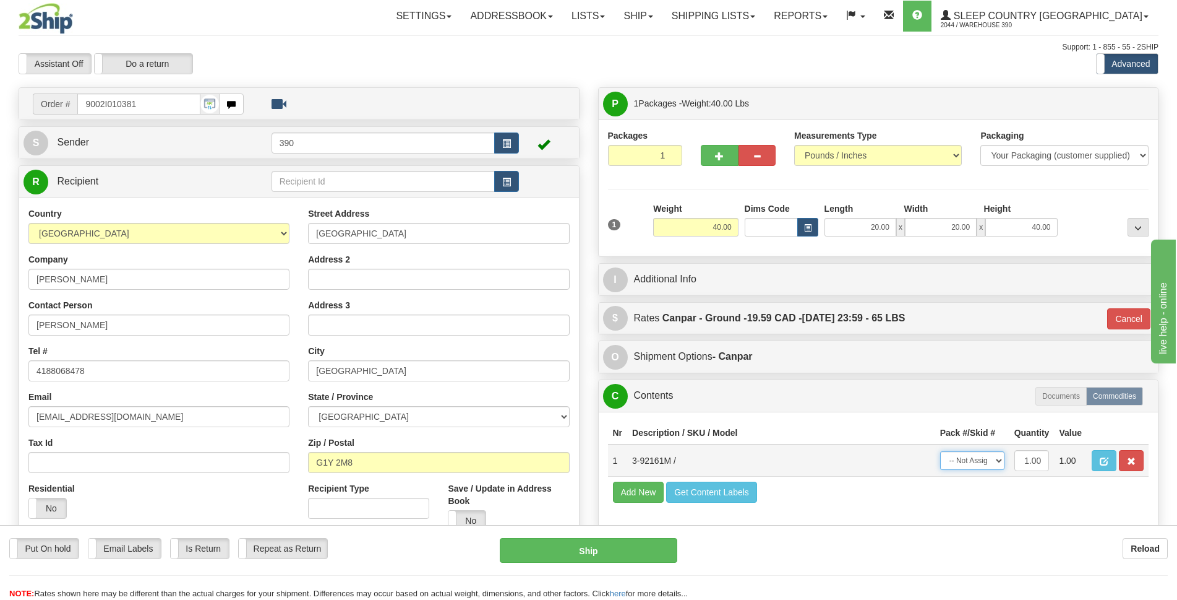
click at [999, 459] on select "-- Not Assigned -- Package 1" at bounding box center [972, 460] width 64 height 19
select select "0"
click at [940, 451] on select "-- Not Assigned -- Package 1" at bounding box center [972, 460] width 64 height 19
click at [632, 551] on button "Ship" at bounding box center [589, 550] width 178 height 25
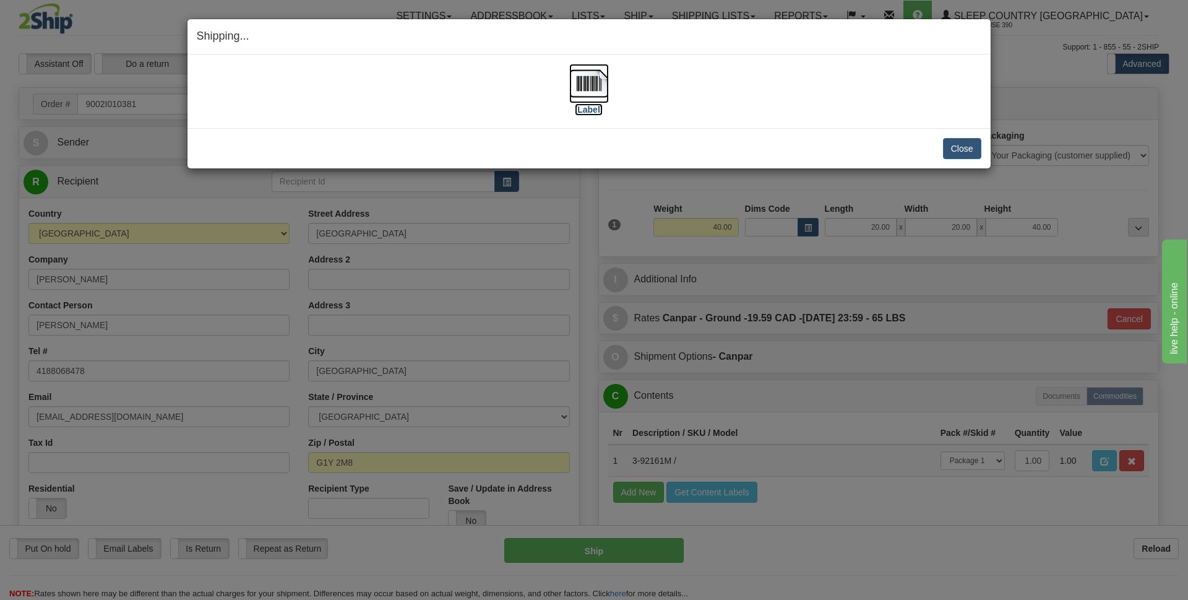
click at [590, 83] on img at bounding box center [589, 84] width 40 height 40
click at [966, 151] on button "Close" at bounding box center [962, 148] width 38 height 21
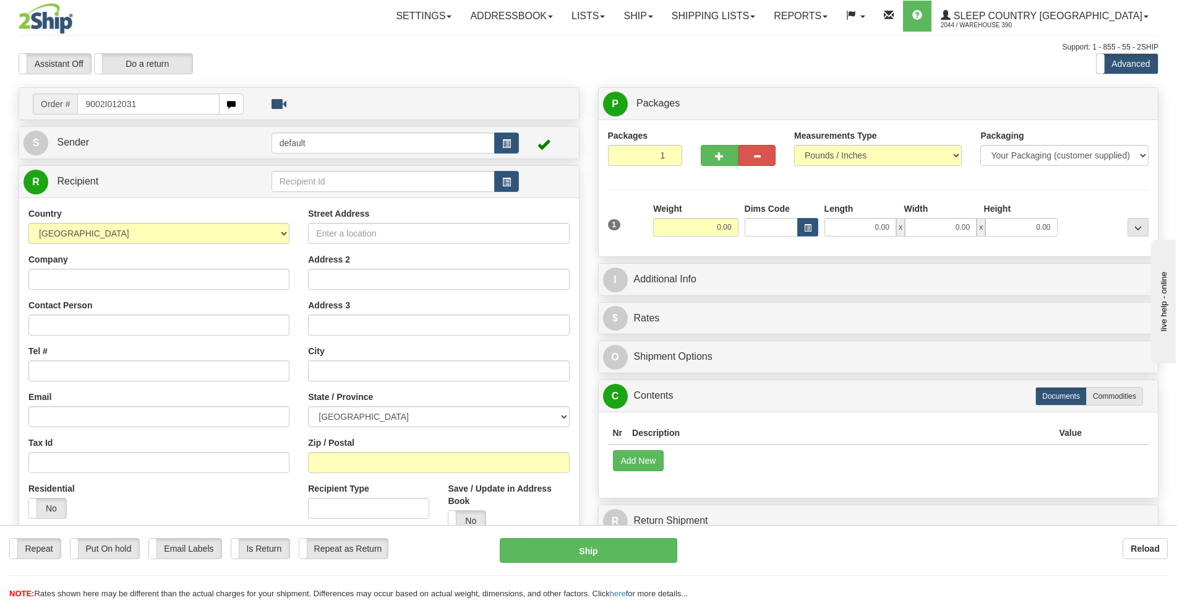
type input "9002I012031"
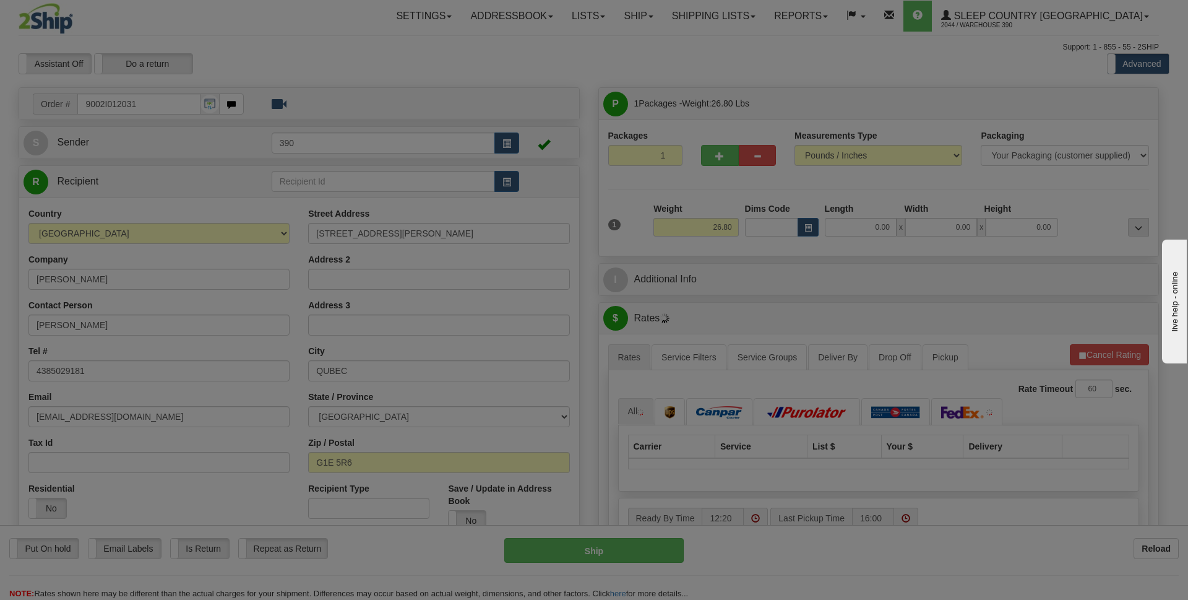
type input "[GEOGRAPHIC_DATA]"
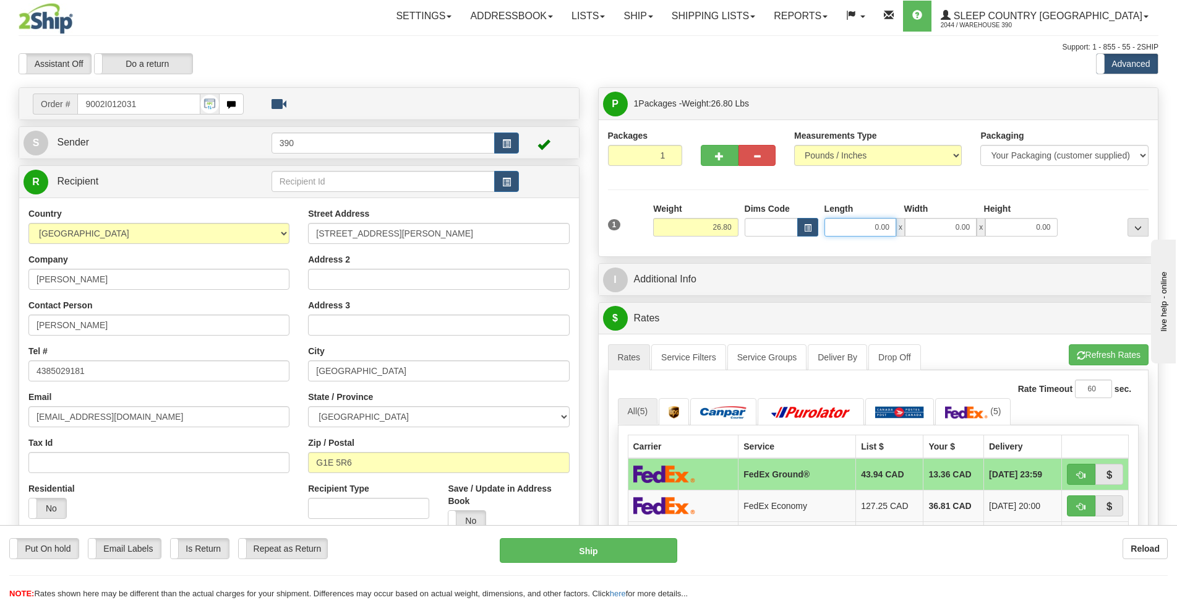
click at [872, 225] on input "0.00" at bounding box center [861, 227] width 72 height 19
type input "3.00"
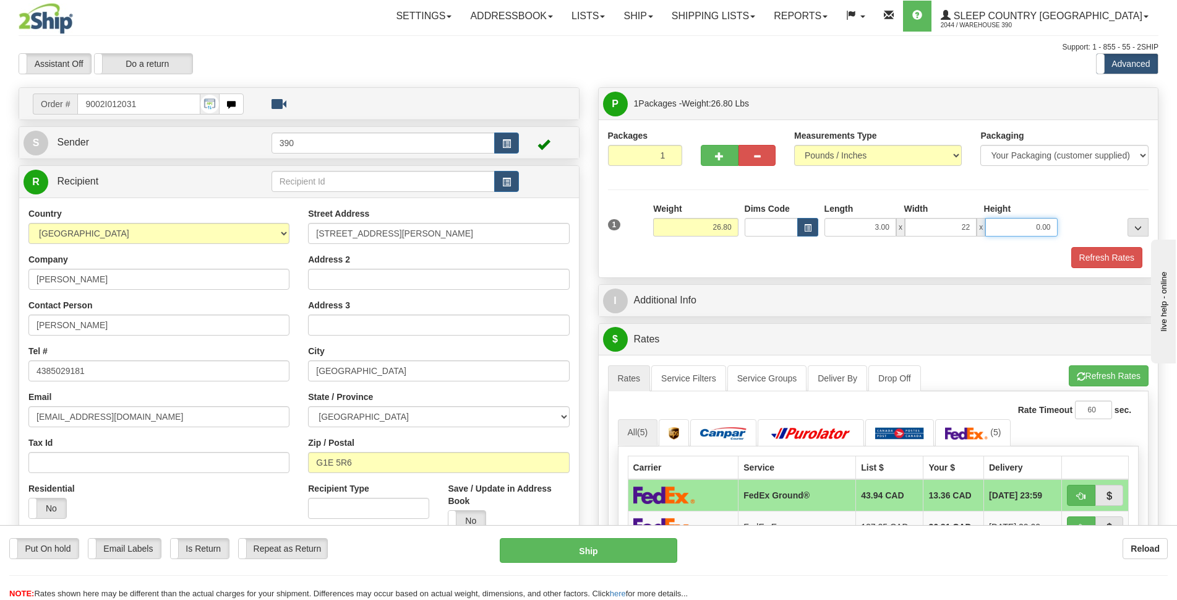
type input "22.00"
type input "17.00"
click at [1093, 257] on button "Refresh Rates" at bounding box center [1107, 257] width 71 height 21
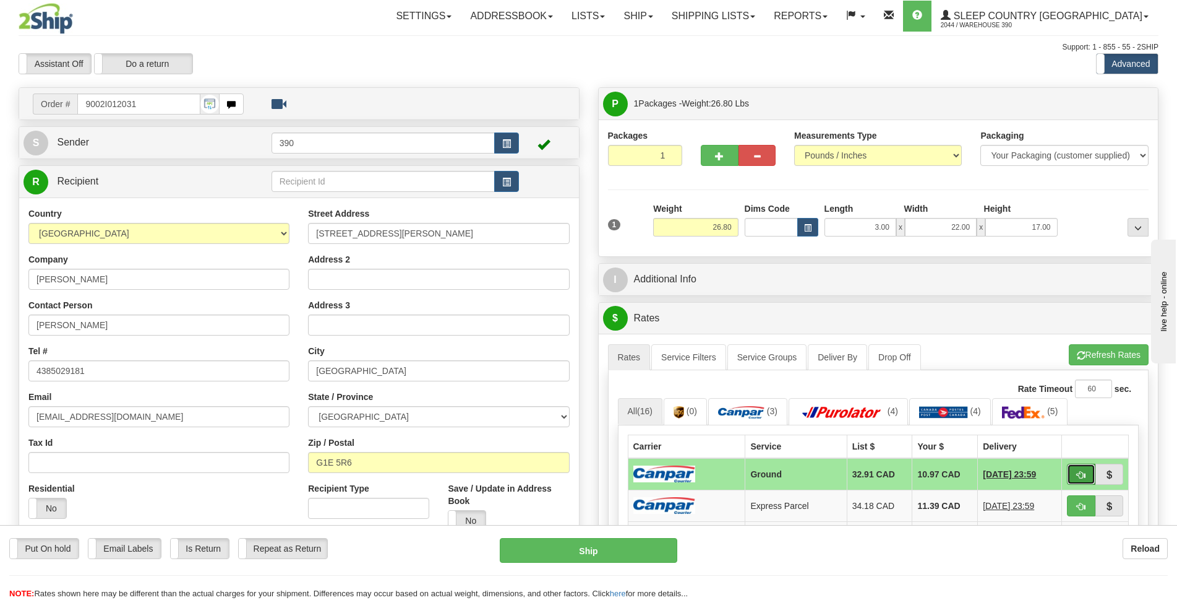
click at [1078, 476] on span "button" at bounding box center [1081, 475] width 9 height 8
type input "1"
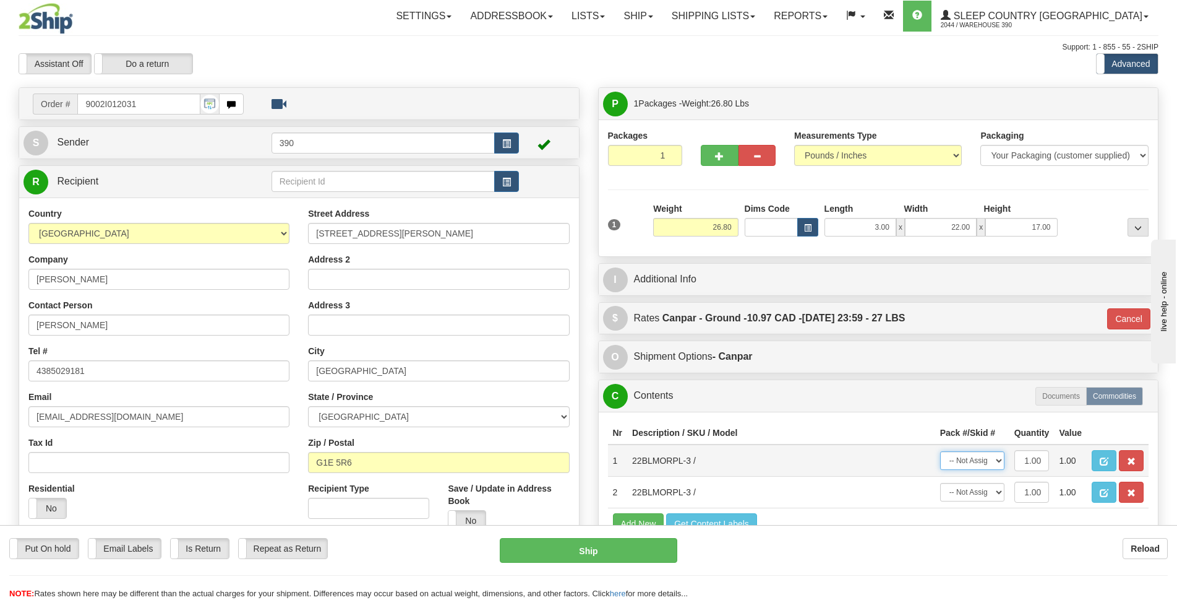
click at [999, 463] on select "-- Not Assigned -- Package 1" at bounding box center [972, 460] width 64 height 19
select select "0"
click at [940, 451] on select "-- Not Assigned -- Package 1" at bounding box center [972, 460] width 64 height 19
click at [997, 491] on select "-- Not Assigned -- Package 1" at bounding box center [972, 492] width 64 height 19
select select "0"
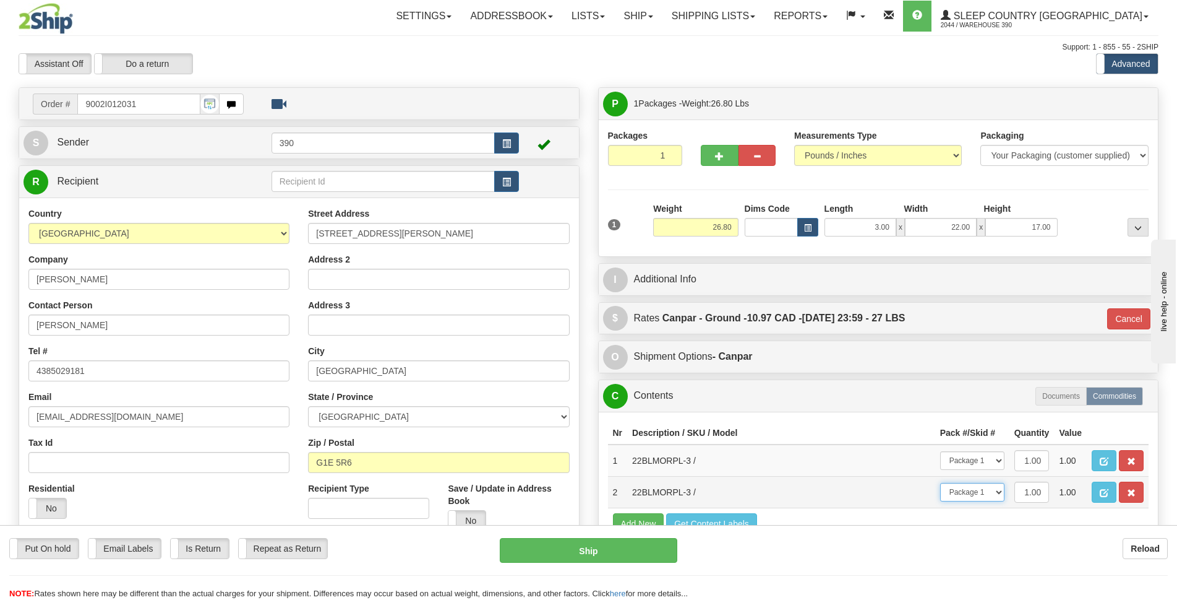
click at [940, 483] on select "-- Not Assigned -- Package 1" at bounding box center [972, 492] width 64 height 19
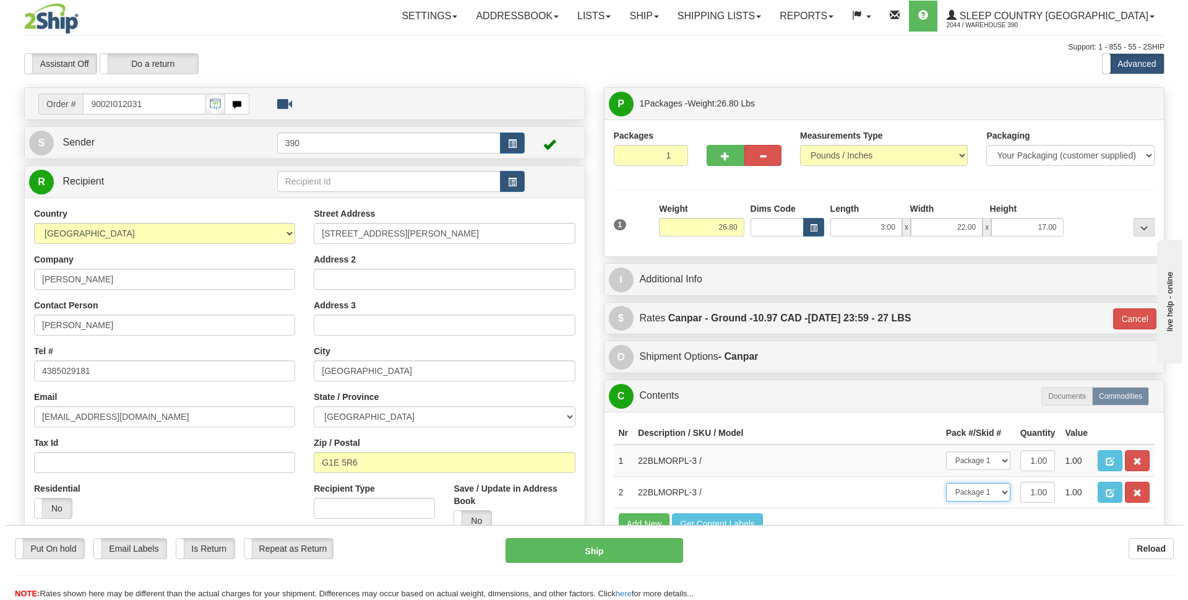
scroll to position [124, 0]
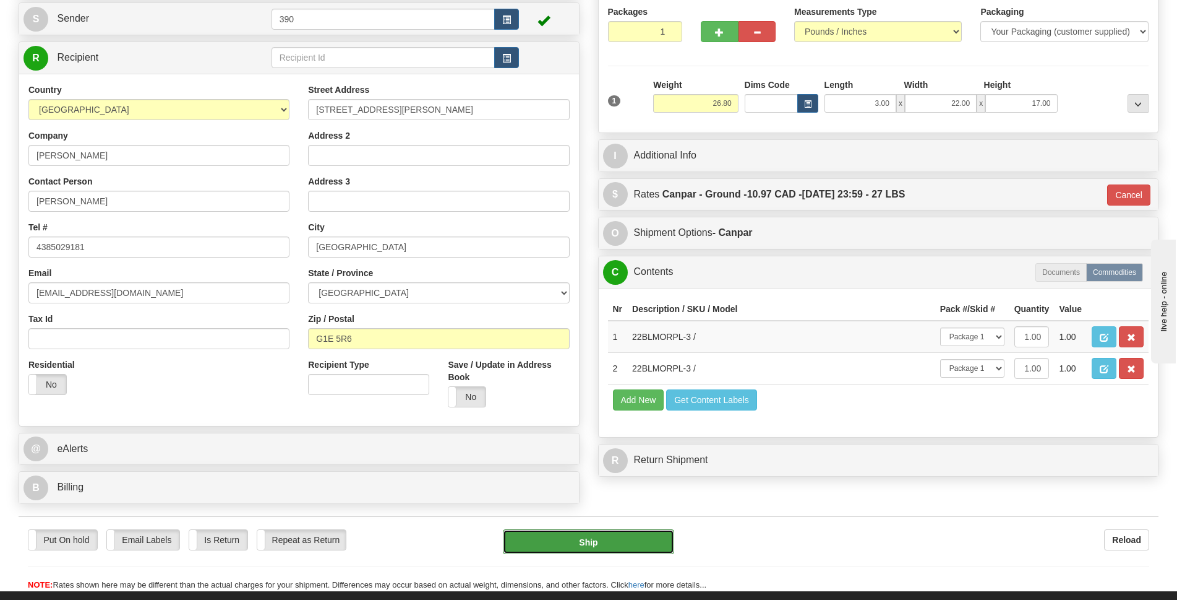
click at [634, 539] on button "Ship" at bounding box center [588, 541] width 171 height 25
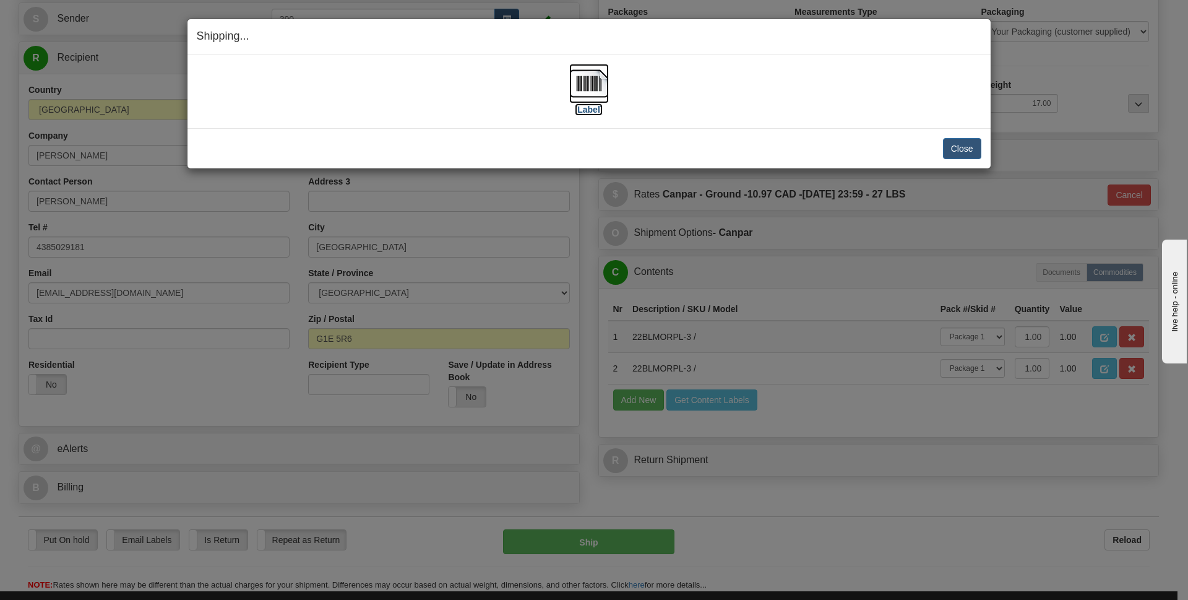
click at [585, 87] on img at bounding box center [589, 84] width 40 height 40
click at [948, 142] on button "Close" at bounding box center [962, 148] width 38 height 21
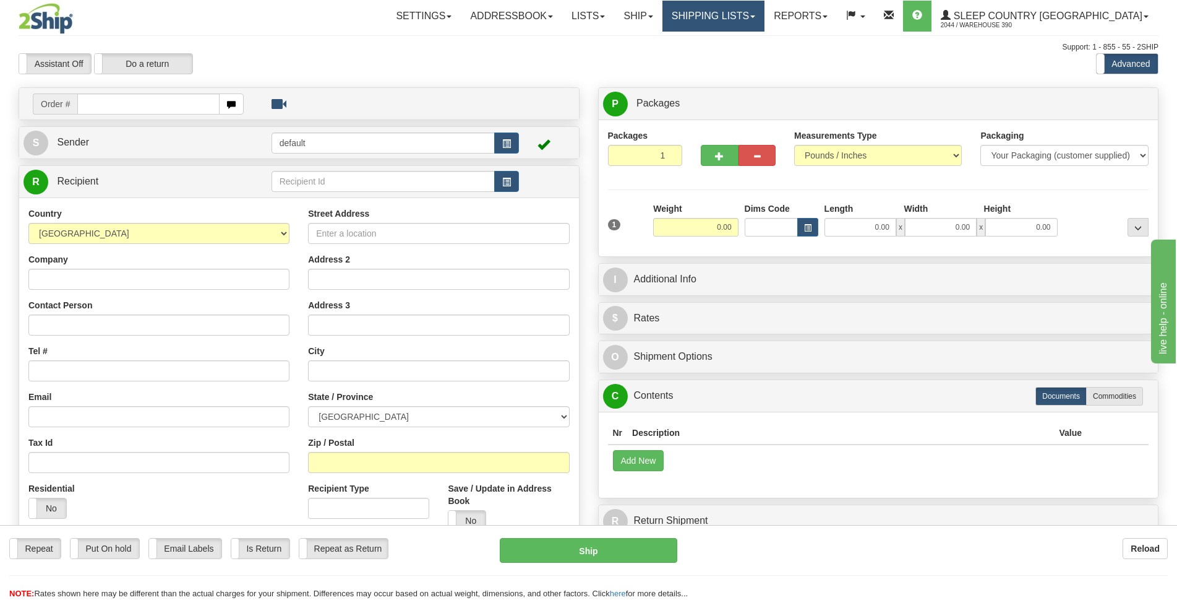
click at [765, 21] on link "Shipping lists" at bounding box center [714, 16] width 102 height 31
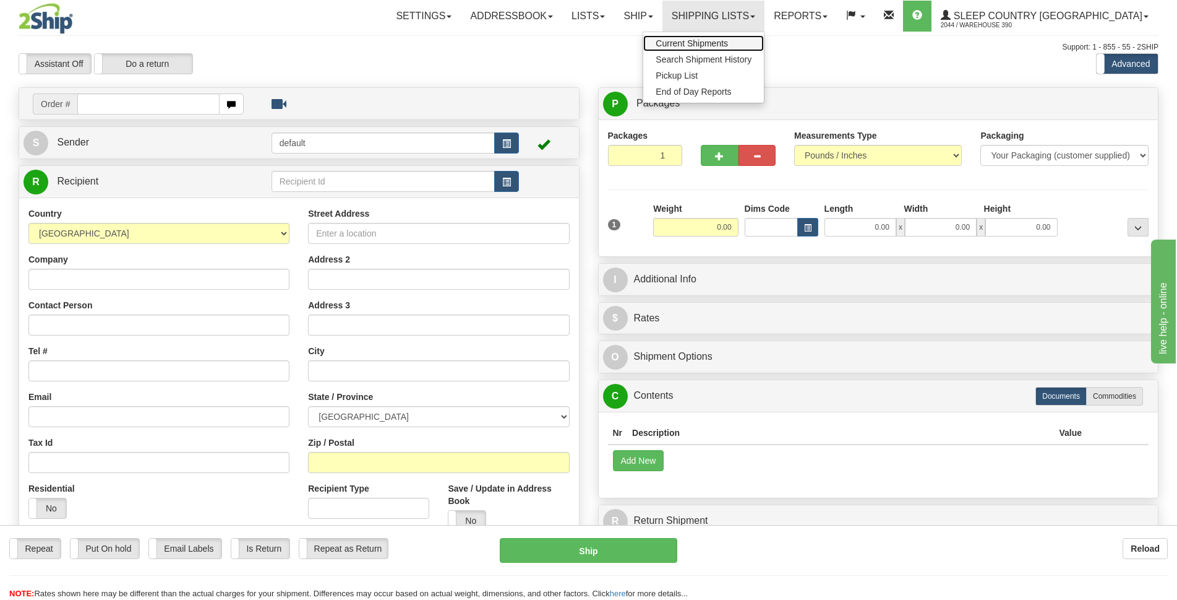
click at [728, 43] on span "Current Shipments" at bounding box center [692, 43] width 72 height 10
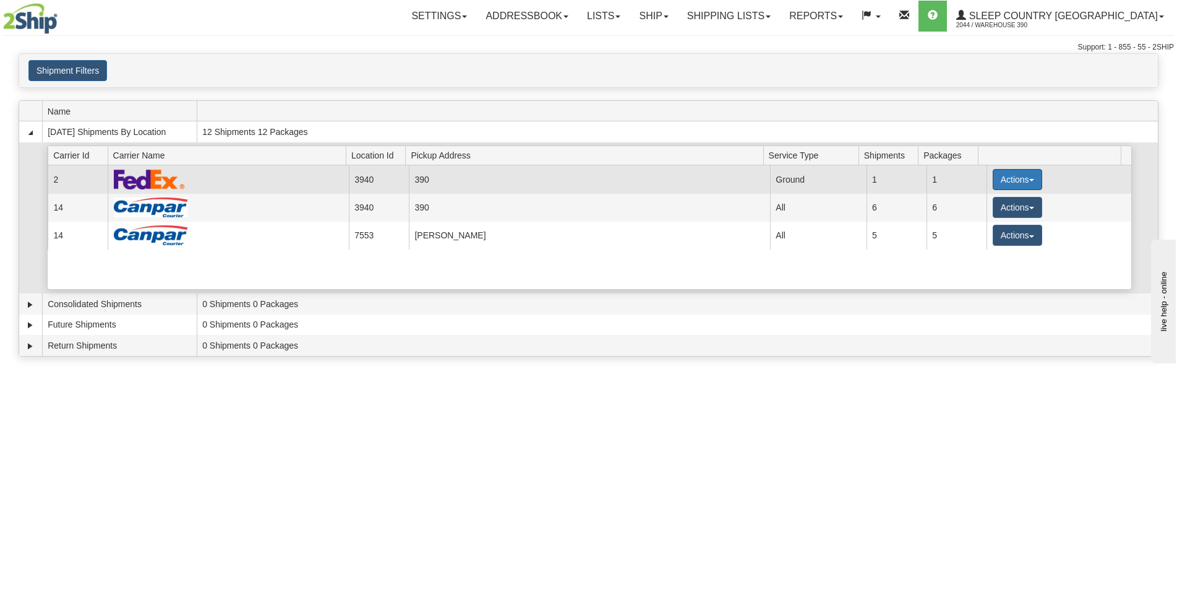
click at [1026, 183] on button "Actions" at bounding box center [1017, 179] width 49 height 21
click at [973, 221] on span "Close" at bounding box center [969, 218] width 28 height 9
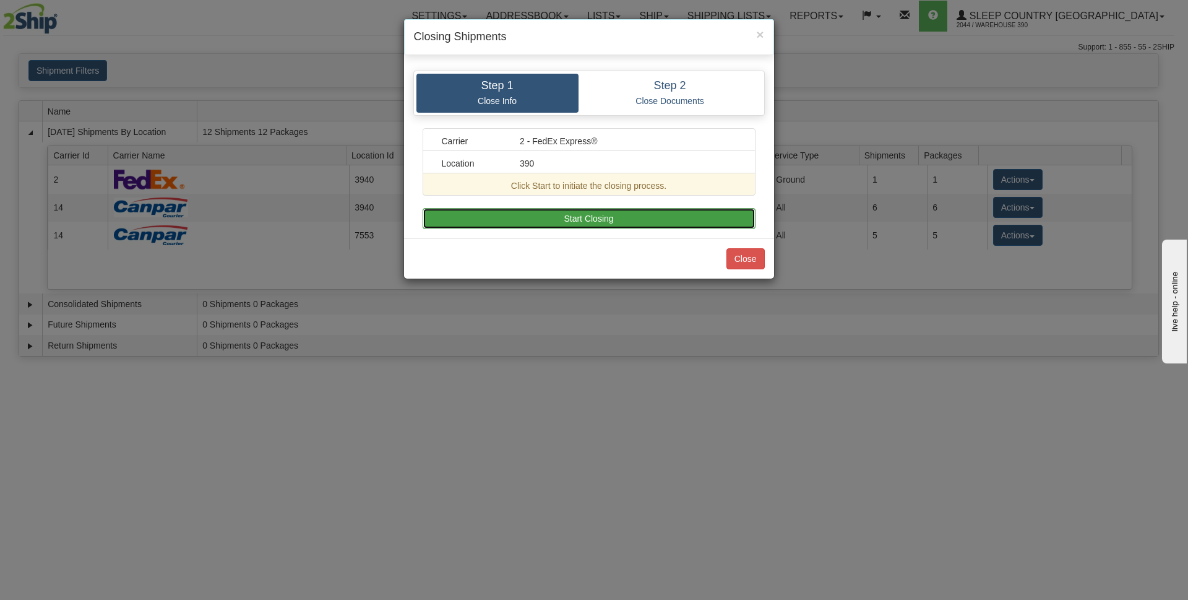
click at [657, 217] on button "Start Closing" at bounding box center [589, 218] width 333 height 21
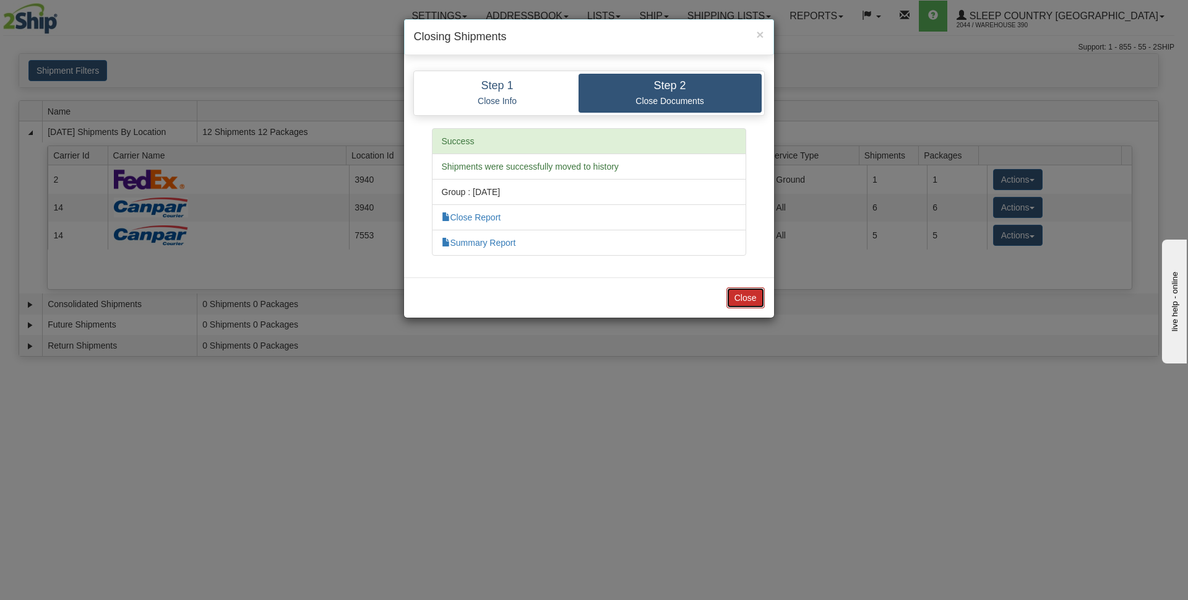
click at [741, 301] on button "Close" at bounding box center [745, 297] width 38 height 21
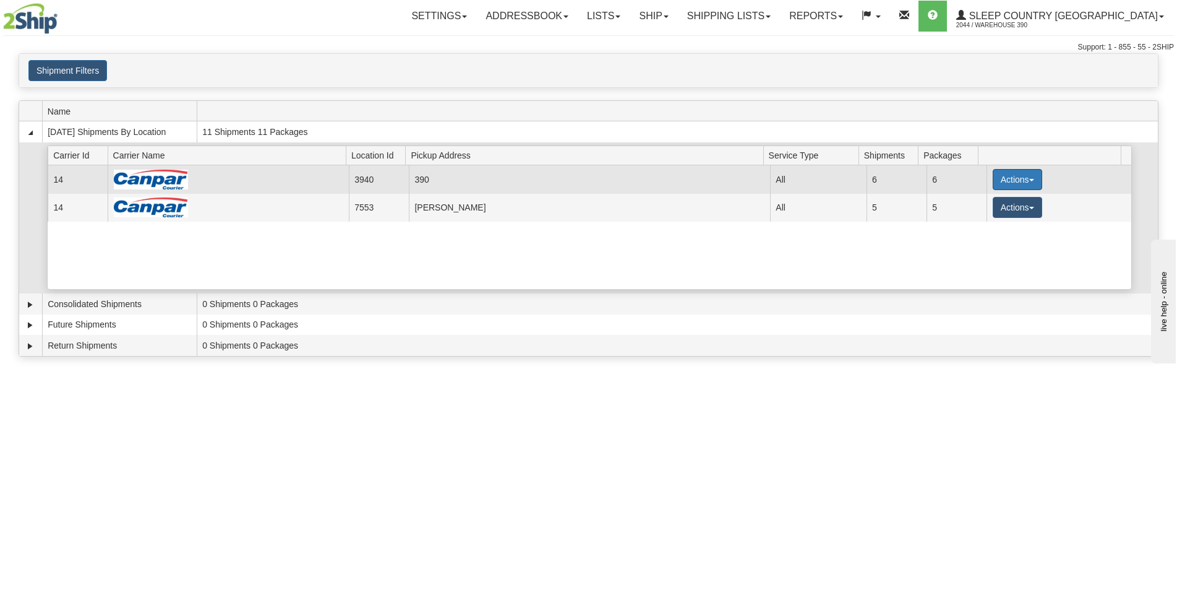
click at [1029, 181] on span "button" at bounding box center [1031, 180] width 5 height 2
click at [976, 218] on span "Close" at bounding box center [969, 218] width 28 height 9
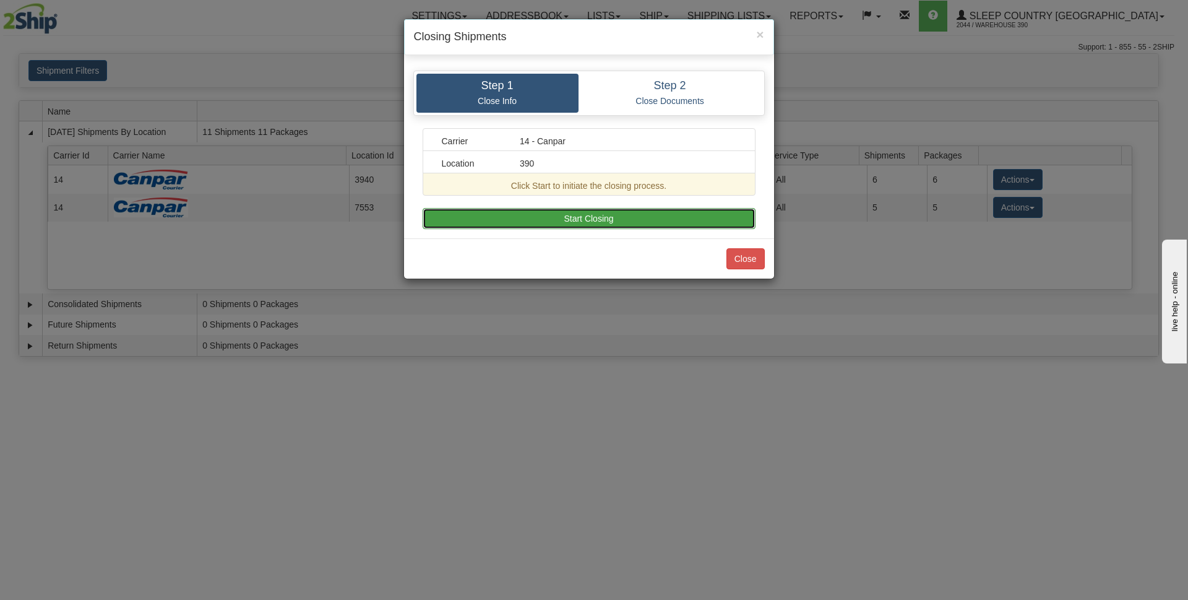
click at [645, 216] on button "Start Closing" at bounding box center [589, 218] width 333 height 21
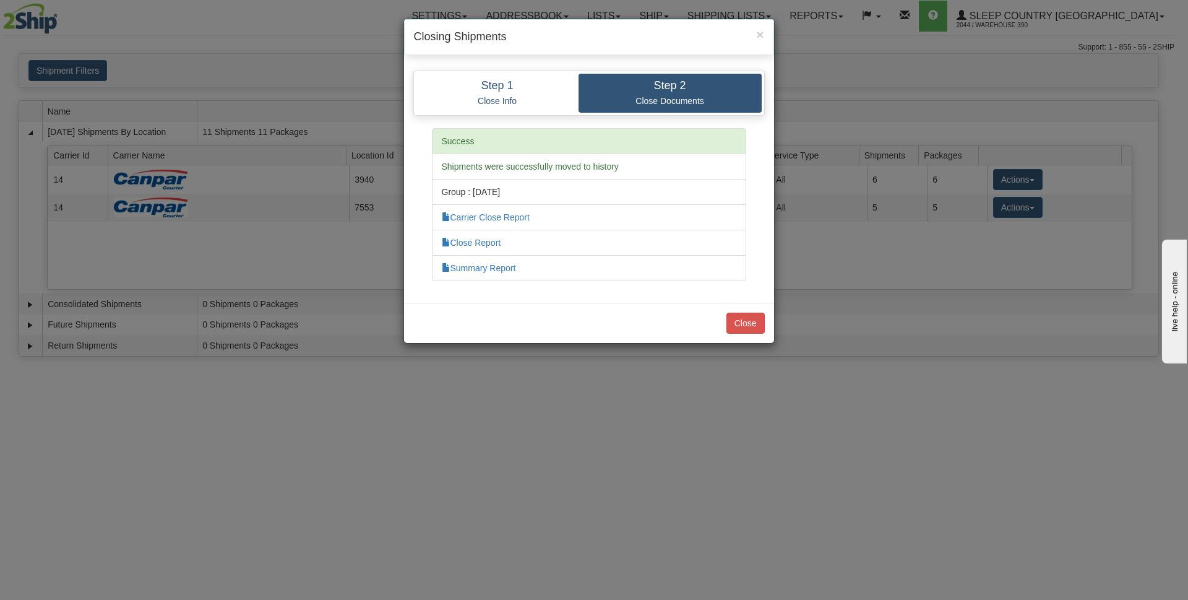
click at [766, 35] on div "× Closing Shipments" at bounding box center [589, 37] width 370 height 36
click at [762, 38] on span "×" at bounding box center [759, 34] width 7 height 14
